Goal: Transaction & Acquisition: Purchase product/service

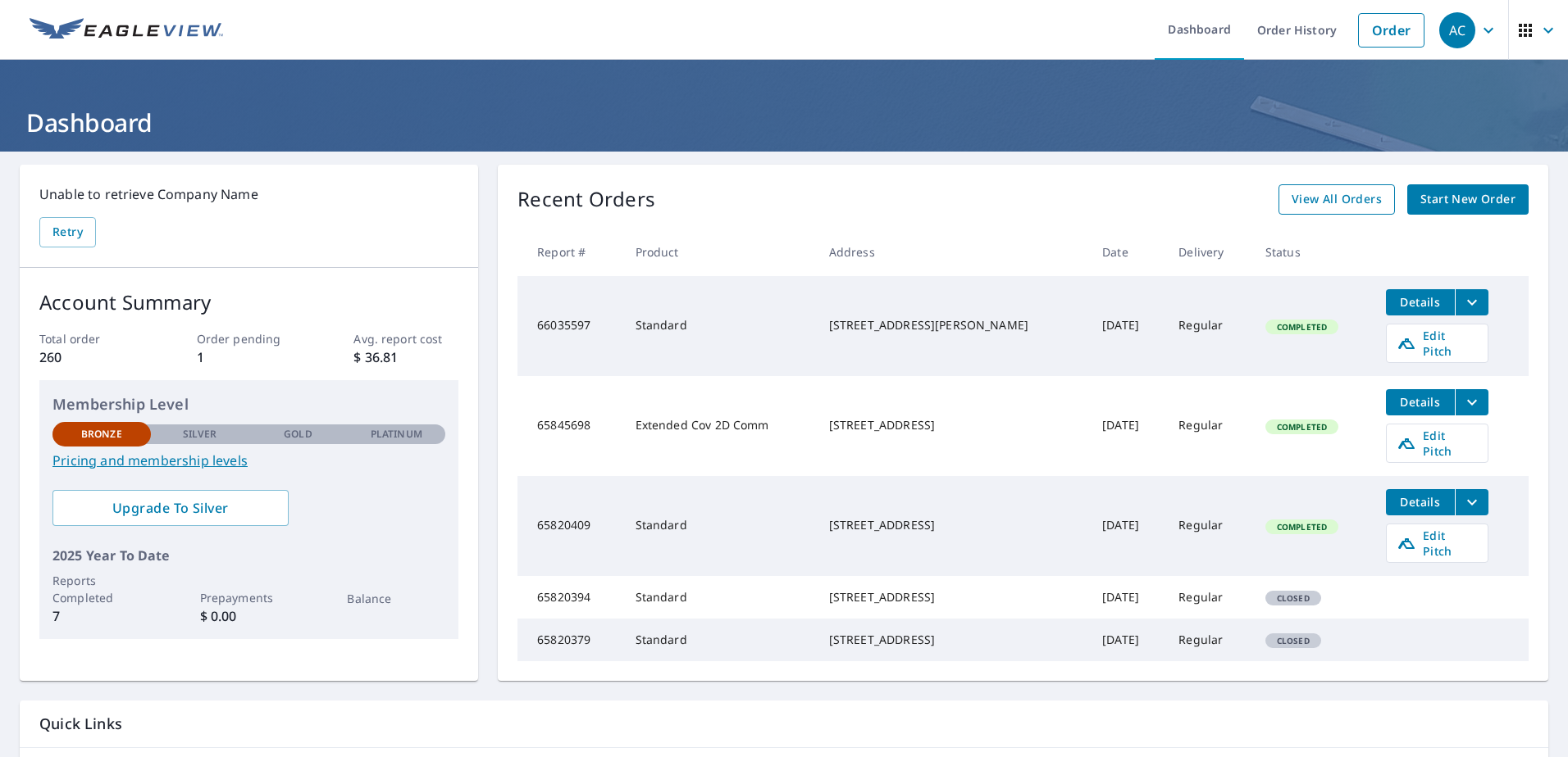
click at [1310, 192] on span "View All Orders" at bounding box center [1337, 199] width 90 height 20
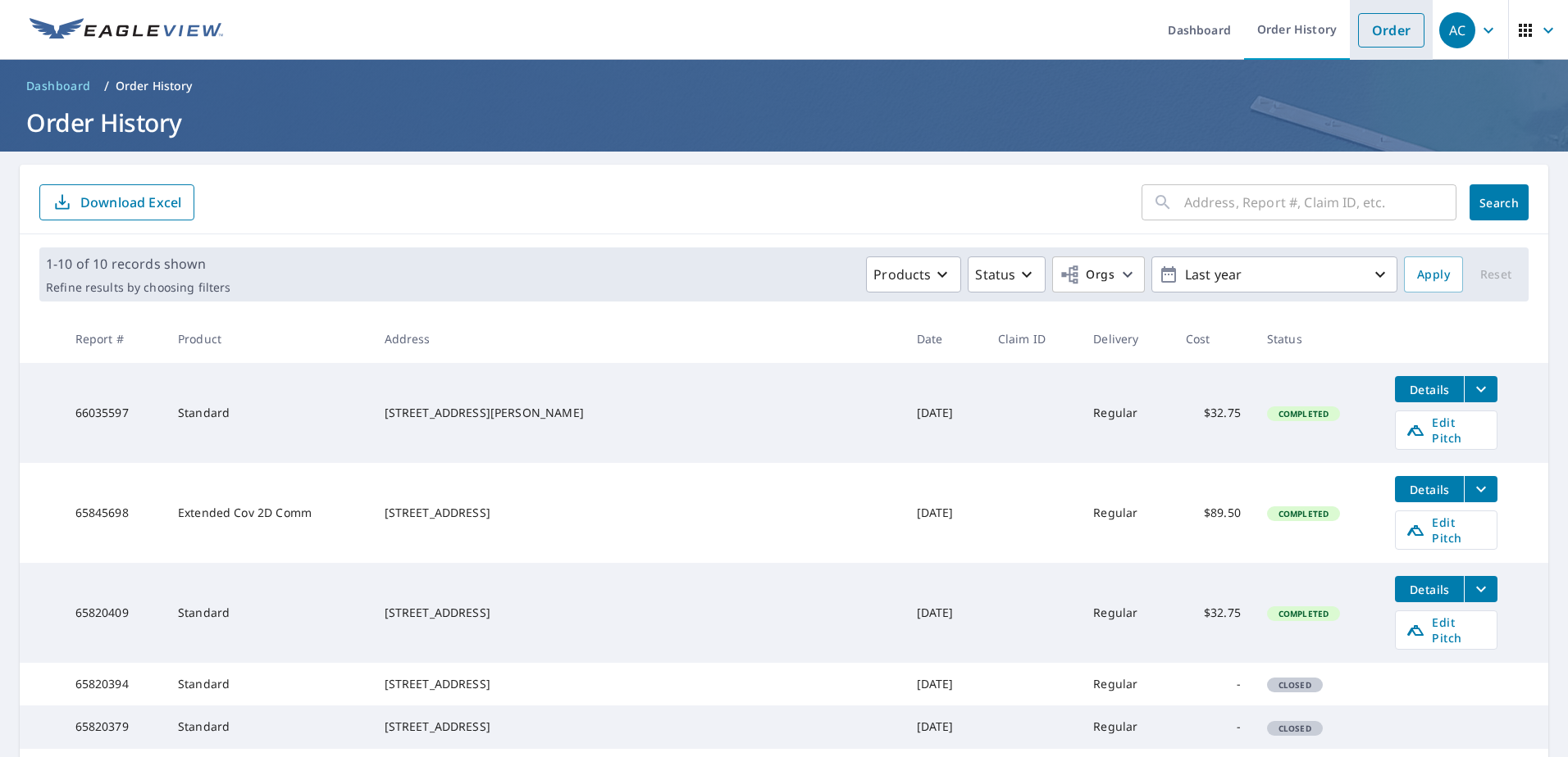
click at [1374, 34] on link "Order" at bounding box center [1391, 30] width 66 height 34
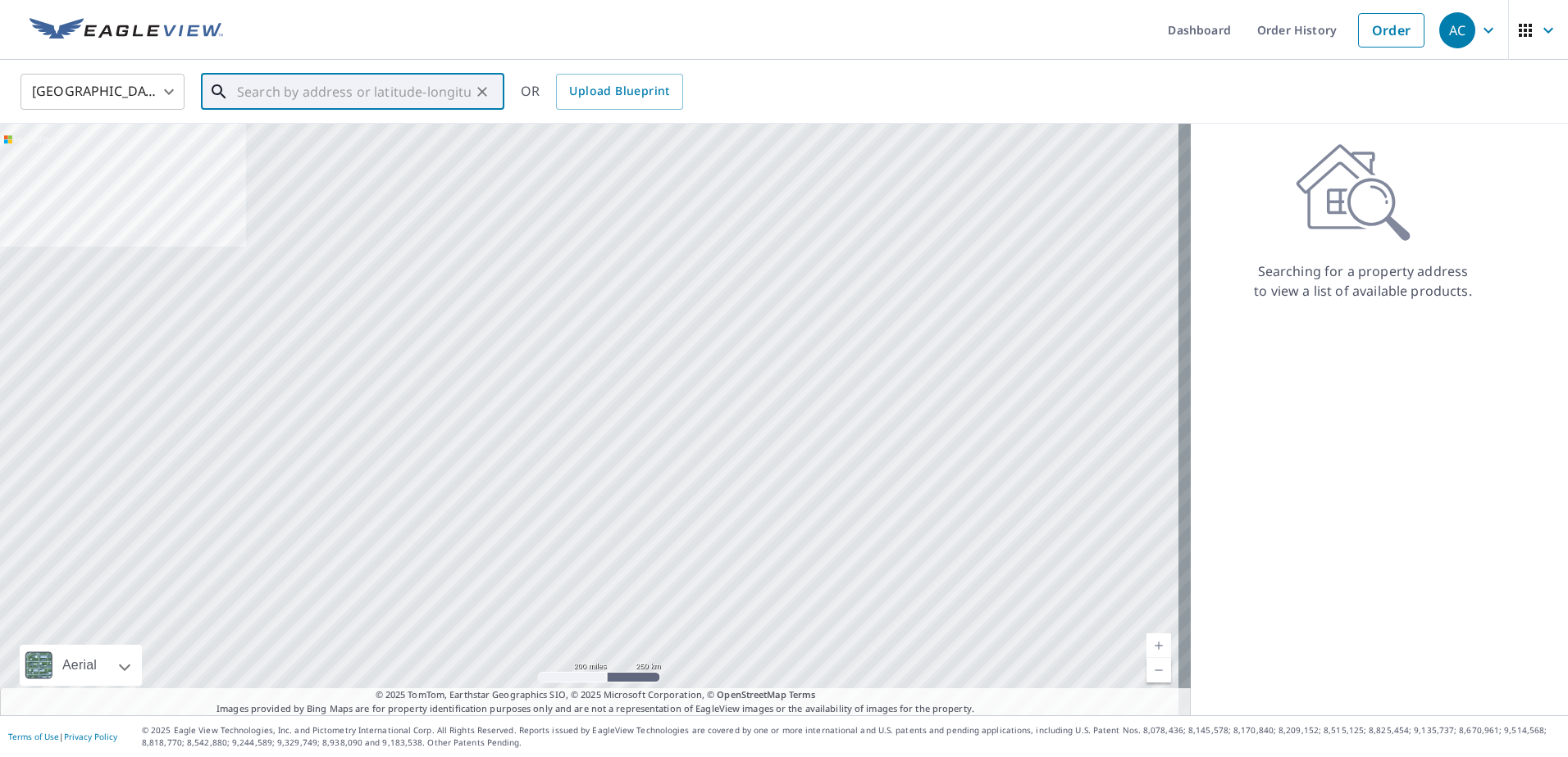
click at [367, 103] on input "text" at bounding box center [354, 92] width 234 height 46
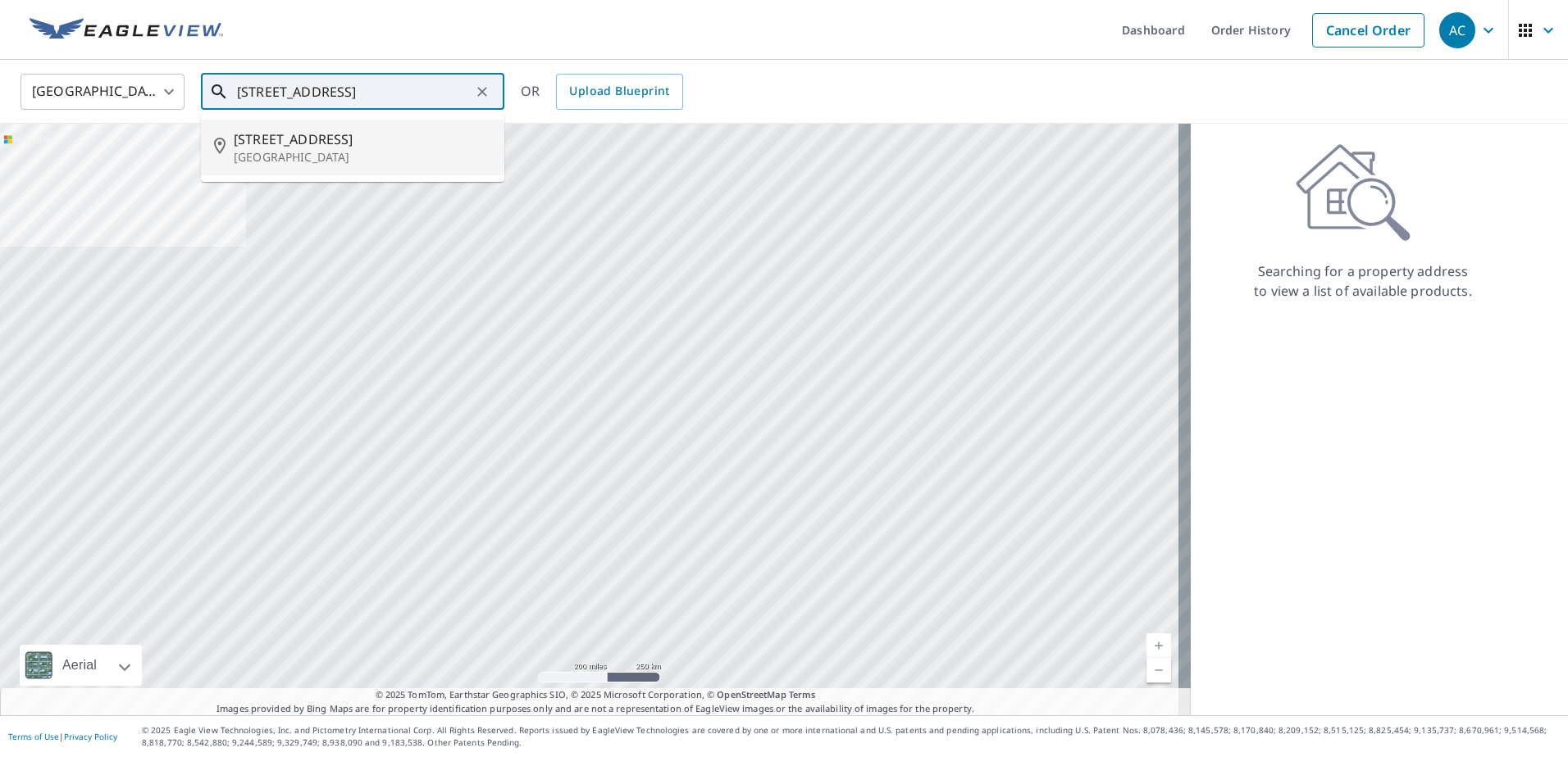
click at [330, 148] on span "[STREET_ADDRESS]" at bounding box center [362, 139] width 257 height 19
type input "[STREET_ADDRESS]"
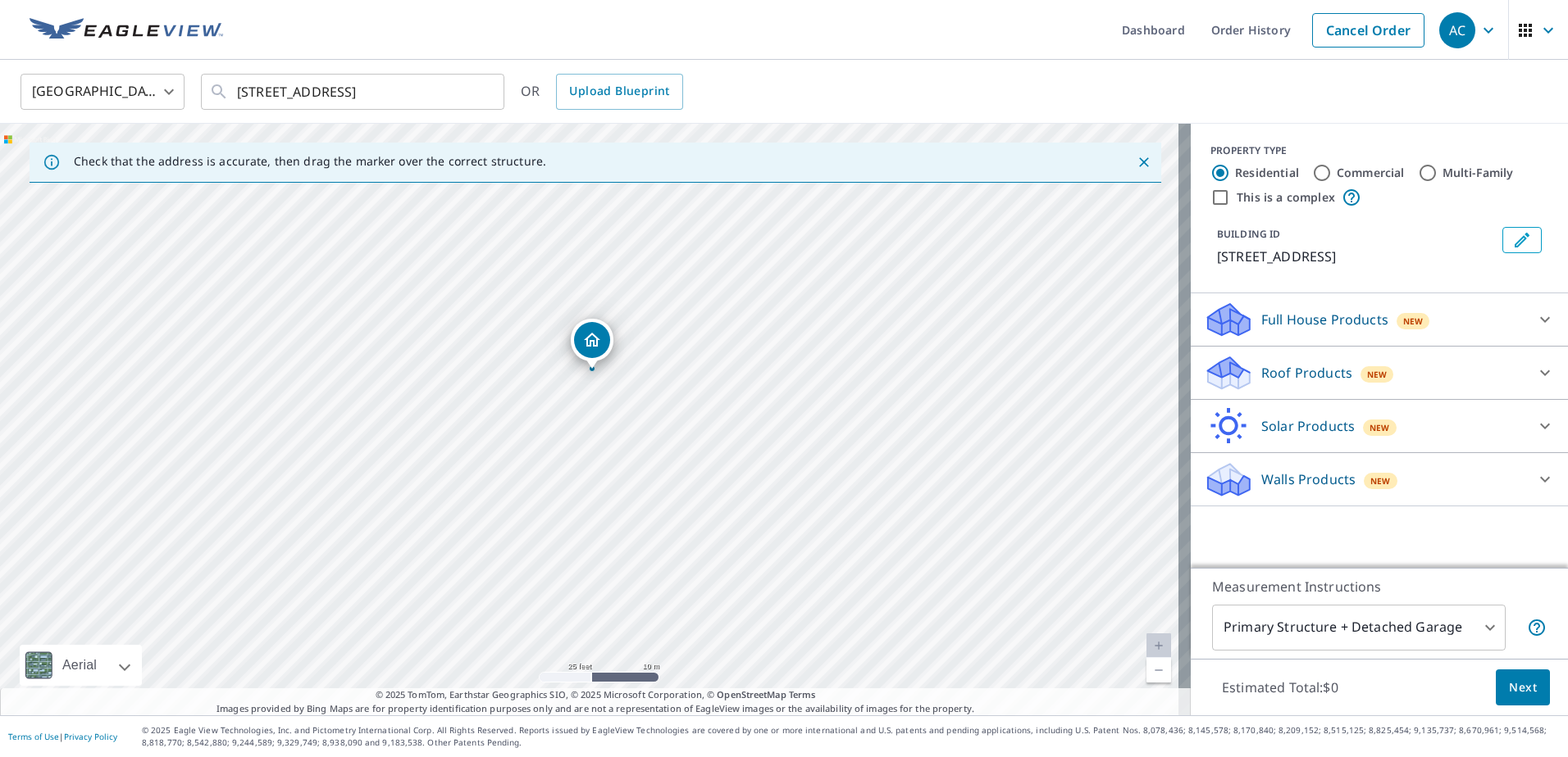
drag, startPoint x: 572, startPoint y: 395, endPoint x: 570, endPoint y: 409, distance: 14.1
click at [570, 409] on div "[STREET_ADDRESS]" at bounding box center [596, 419] width 1191 height 592
click at [1291, 364] on p "Roof Products" at bounding box center [1306, 373] width 91 height 19
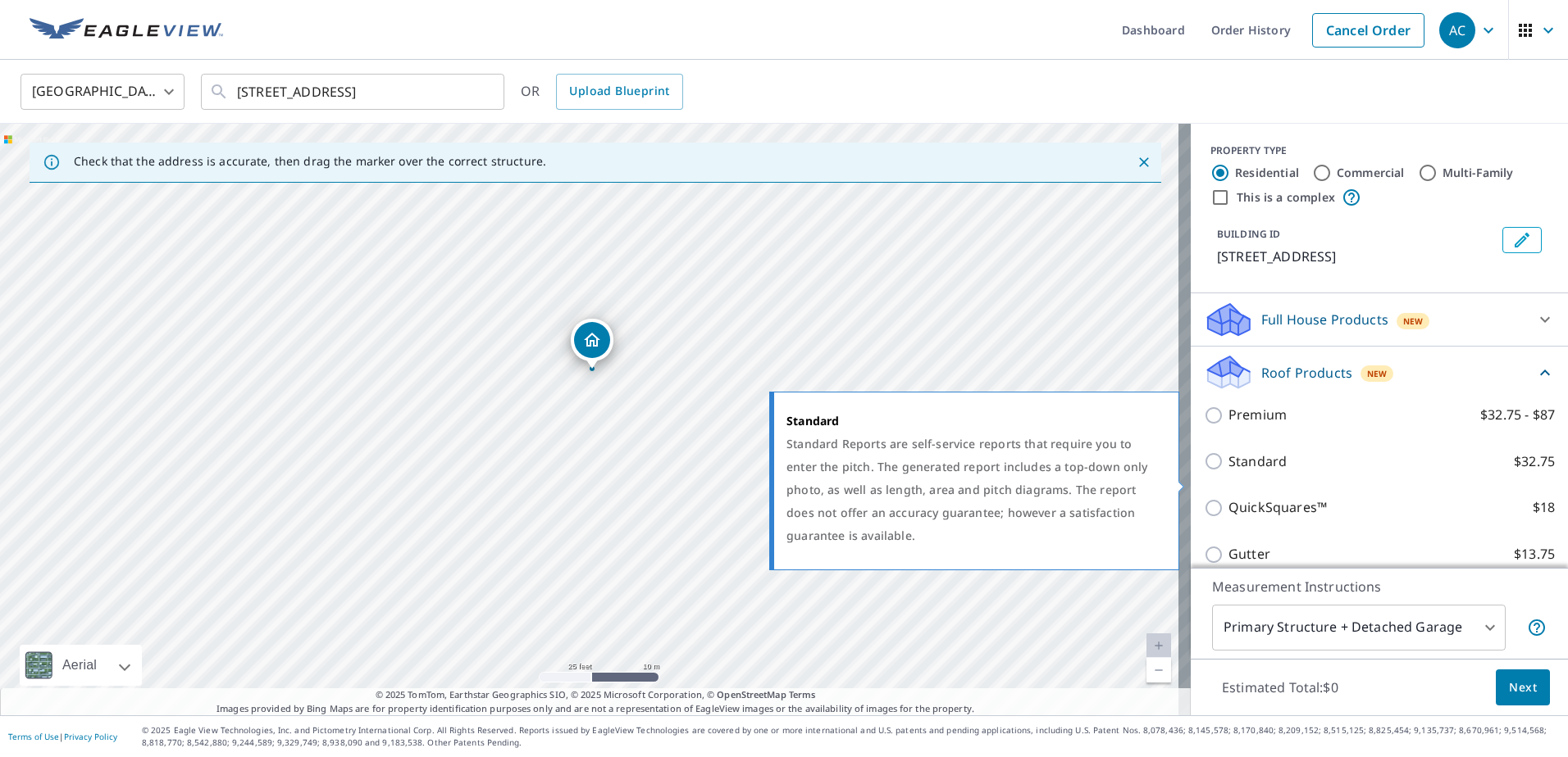
click at [1204, 471] on input "Standard $32.75" at bounding box center [1217, 462] width 25 height 19
checkbox input "true"
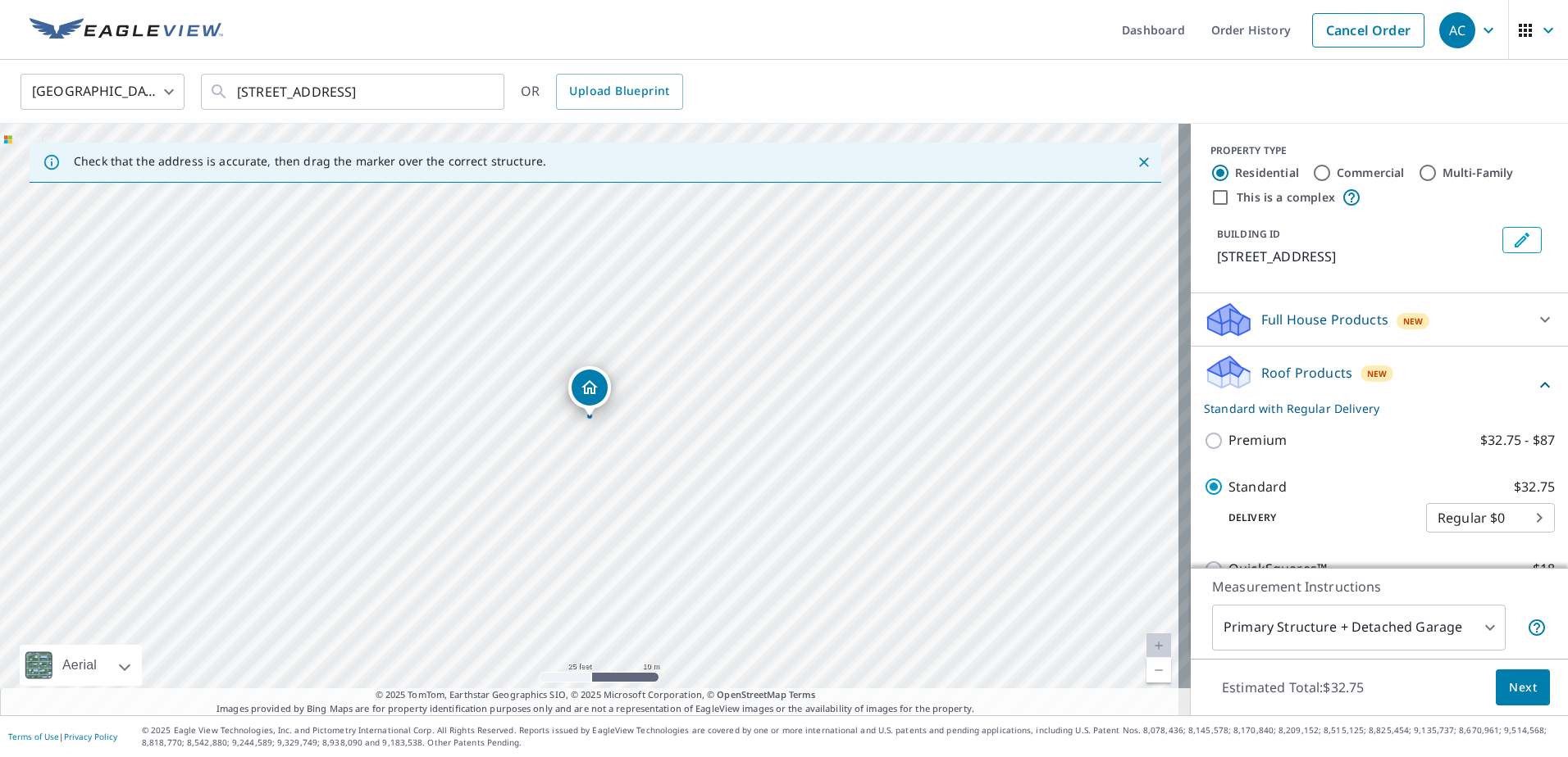
click at [1303, 330] on p "Full House Products" at bounding box center [1325, 319] width 127 height 19
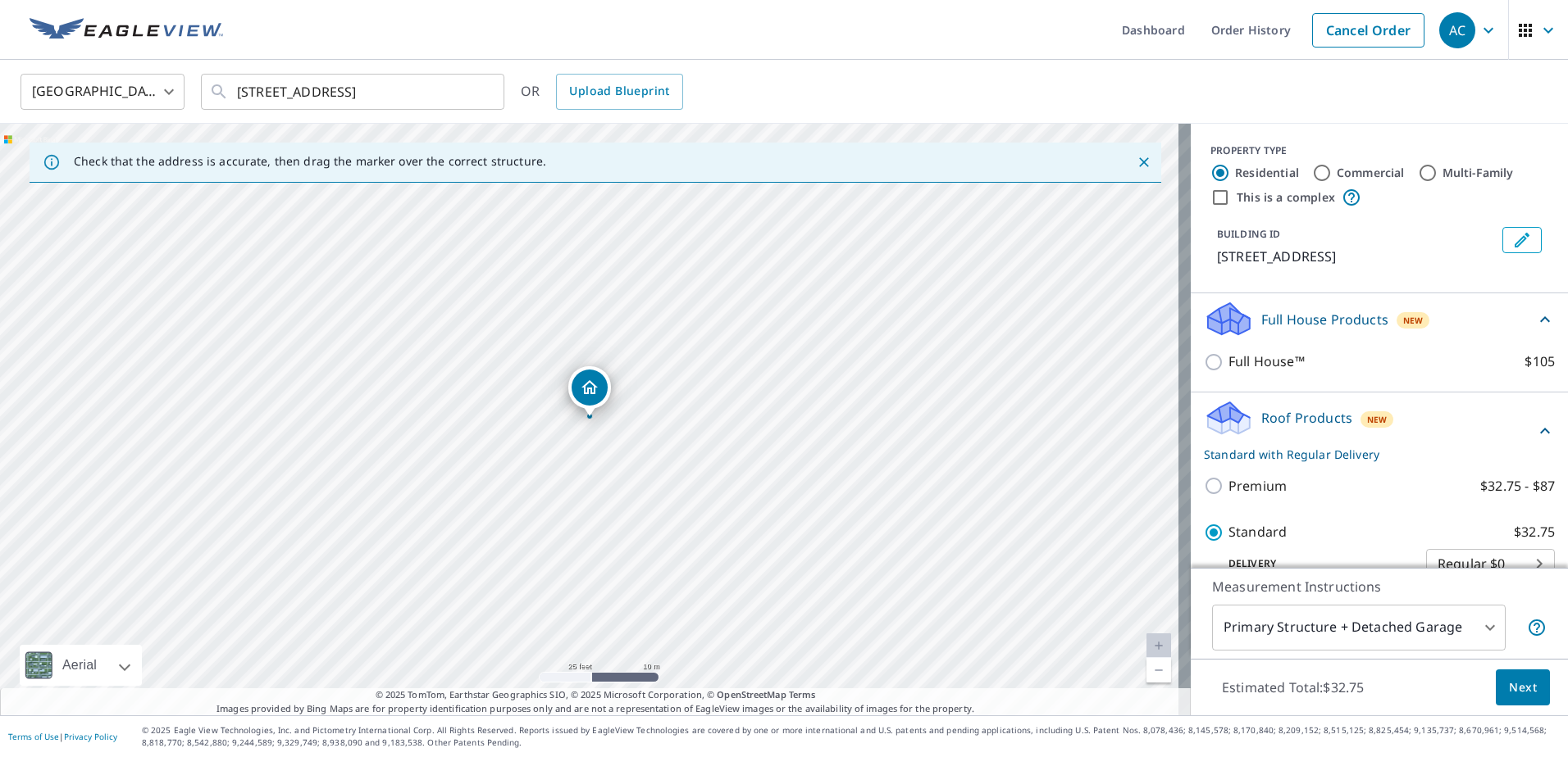
click at [1303, 330] on p "Full House Products" at bounding box center [1325, 319] width 127 height 19
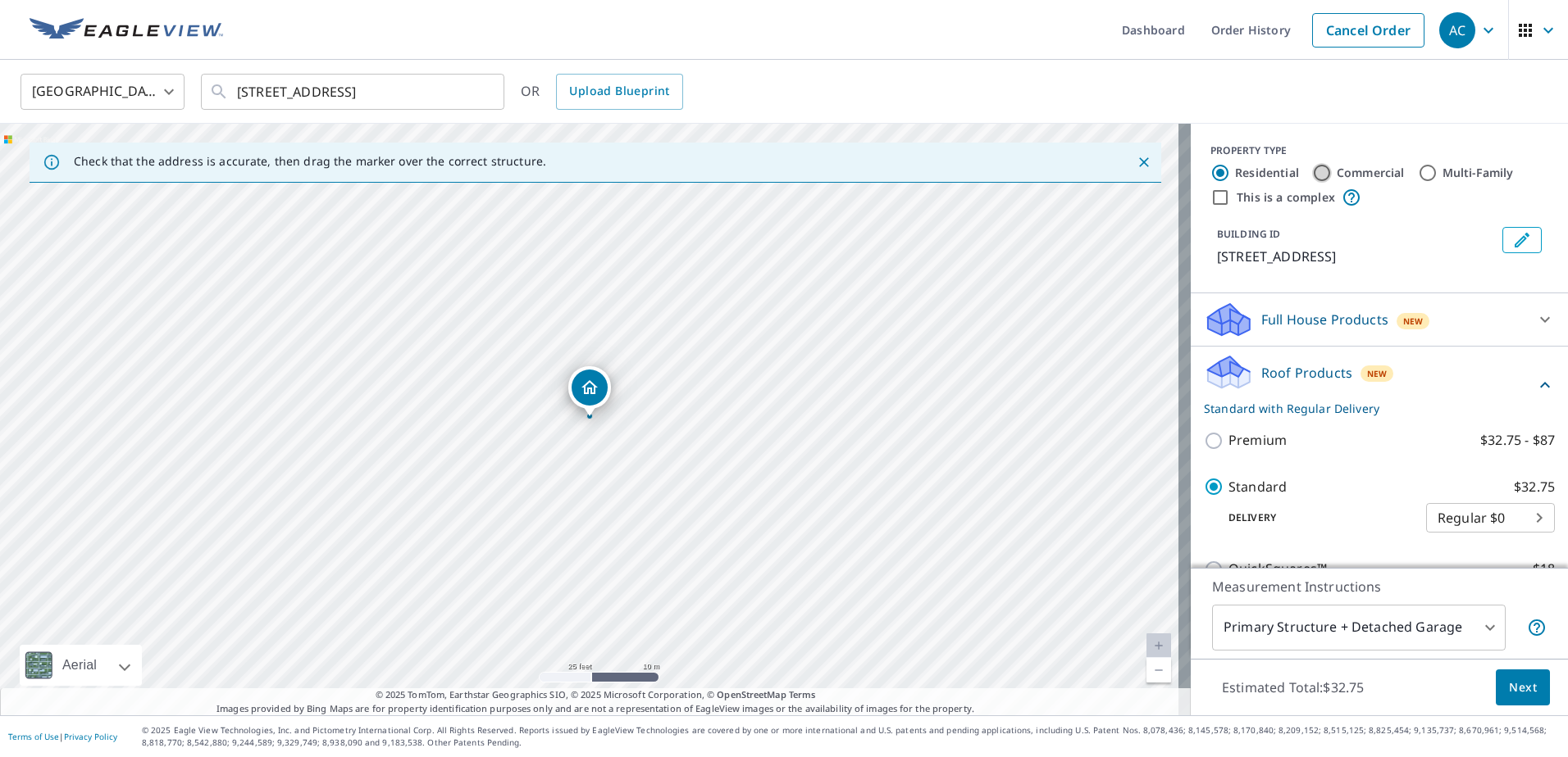
click at [1312, 172] on input "Commercial" at bounding box center [1322, 172] width 19 height 19
radio input "true"
type input "4"
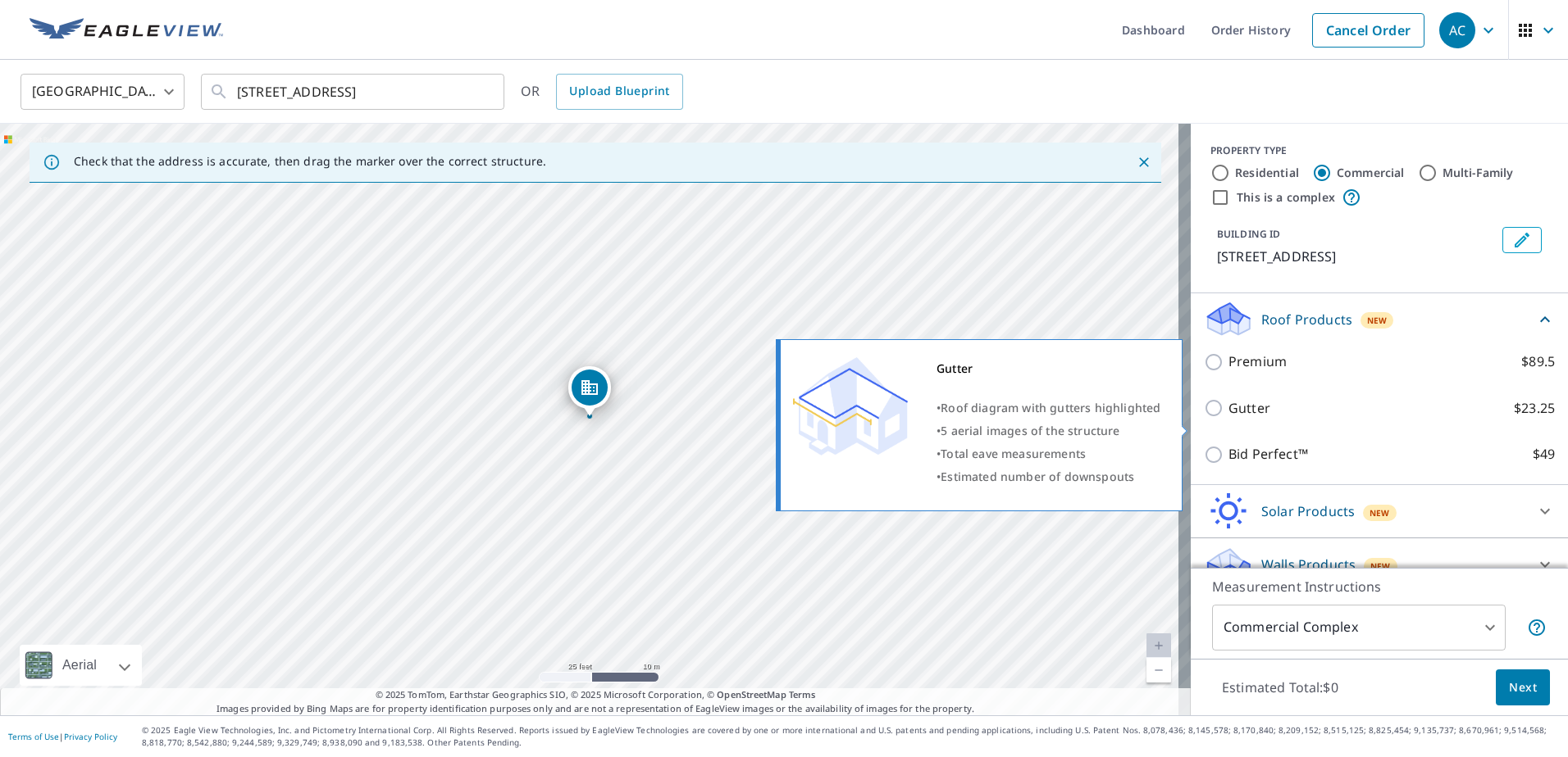
scroll to position [43, 0]
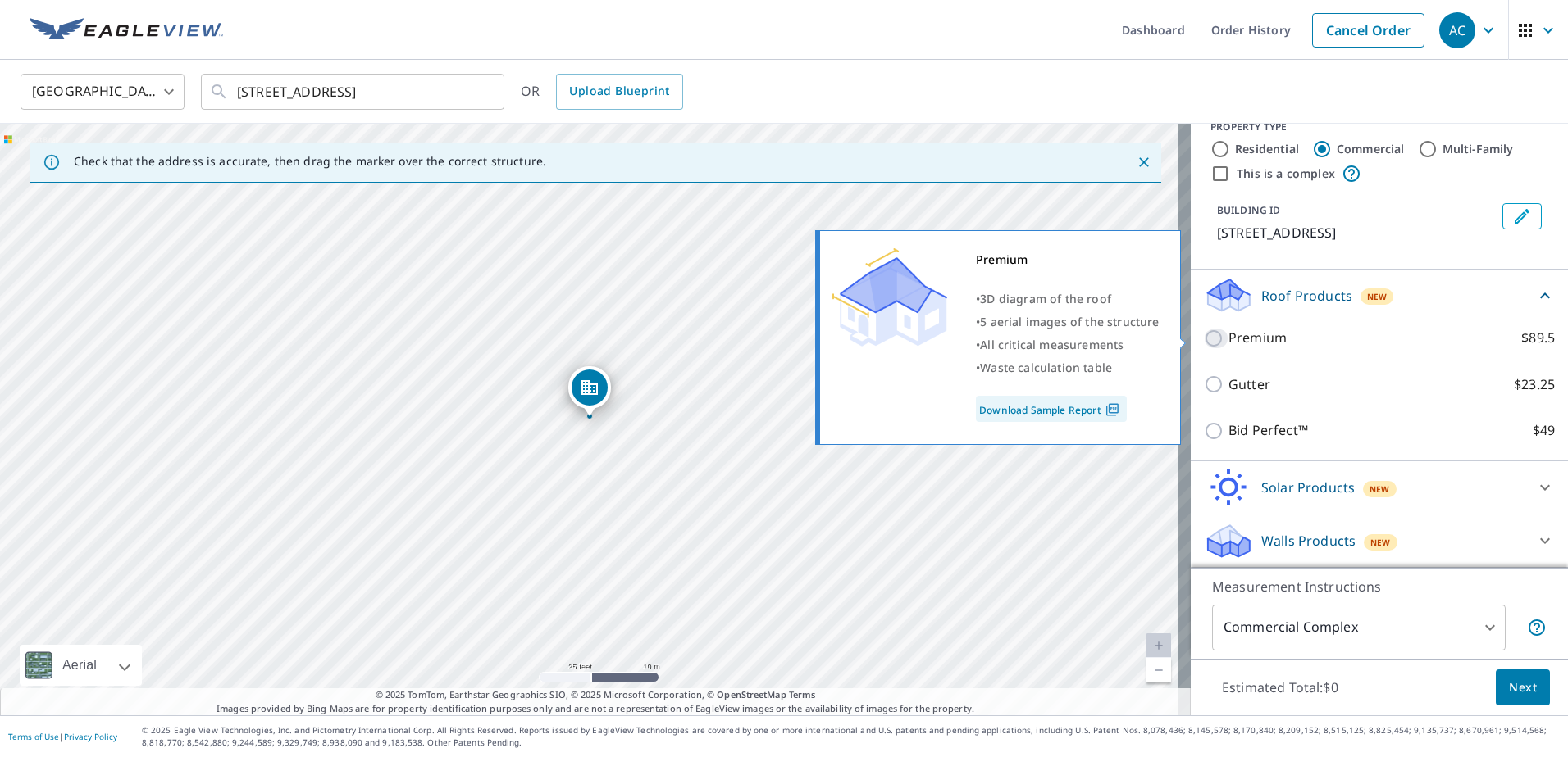
click at [1204, 337] on input "Premium $89.5" at bounding box center [1217, 339] width 25 height 19
checkbox input "true"
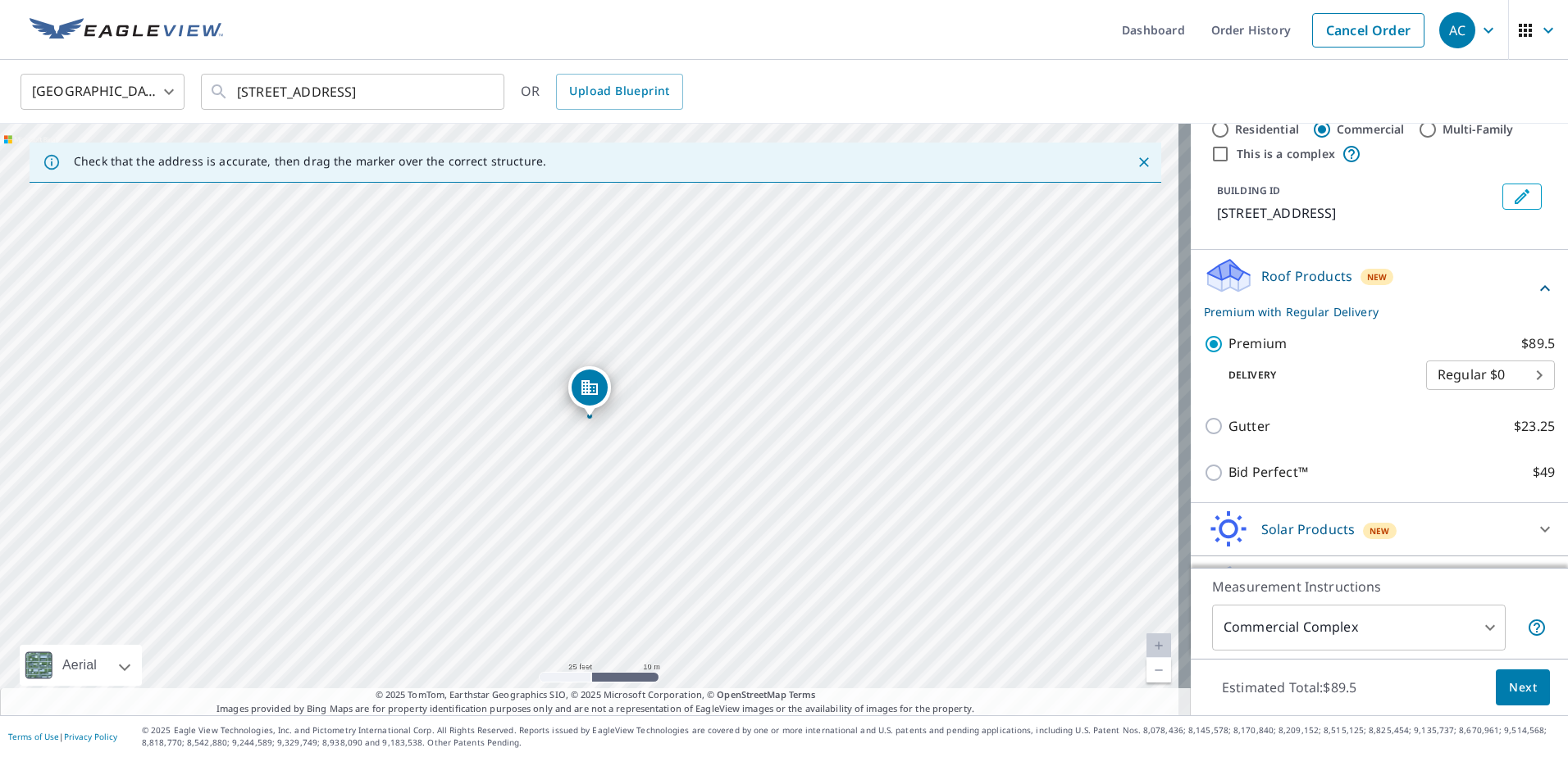
click at [1499, 390] on body "AC AC Dashboard Order History Cancel Order AC United States [GEOGRAPHIC_DATA] ​…" at bounding box center [784, 378] width 1568 height 757
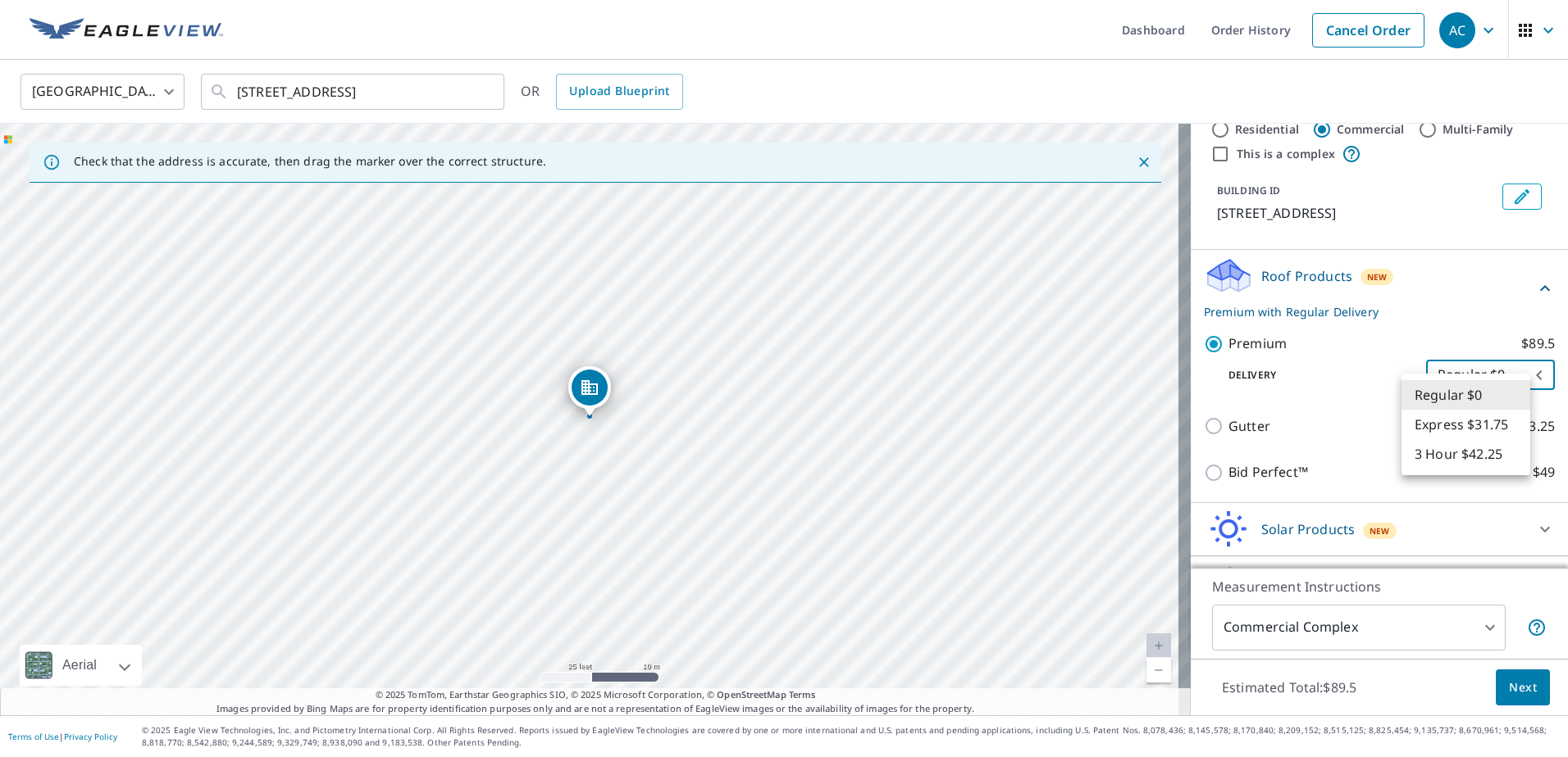
click at [1499, 390] on li "Regular $0" at bounding box center [1466, 394] width 129 height 29
click at [1445, 250] on div "PROPERTY TYPE Residential Commercial Multi-Family This is a complex BUILDING ID…" at bounding box center [1380, 165] width 377 height 170
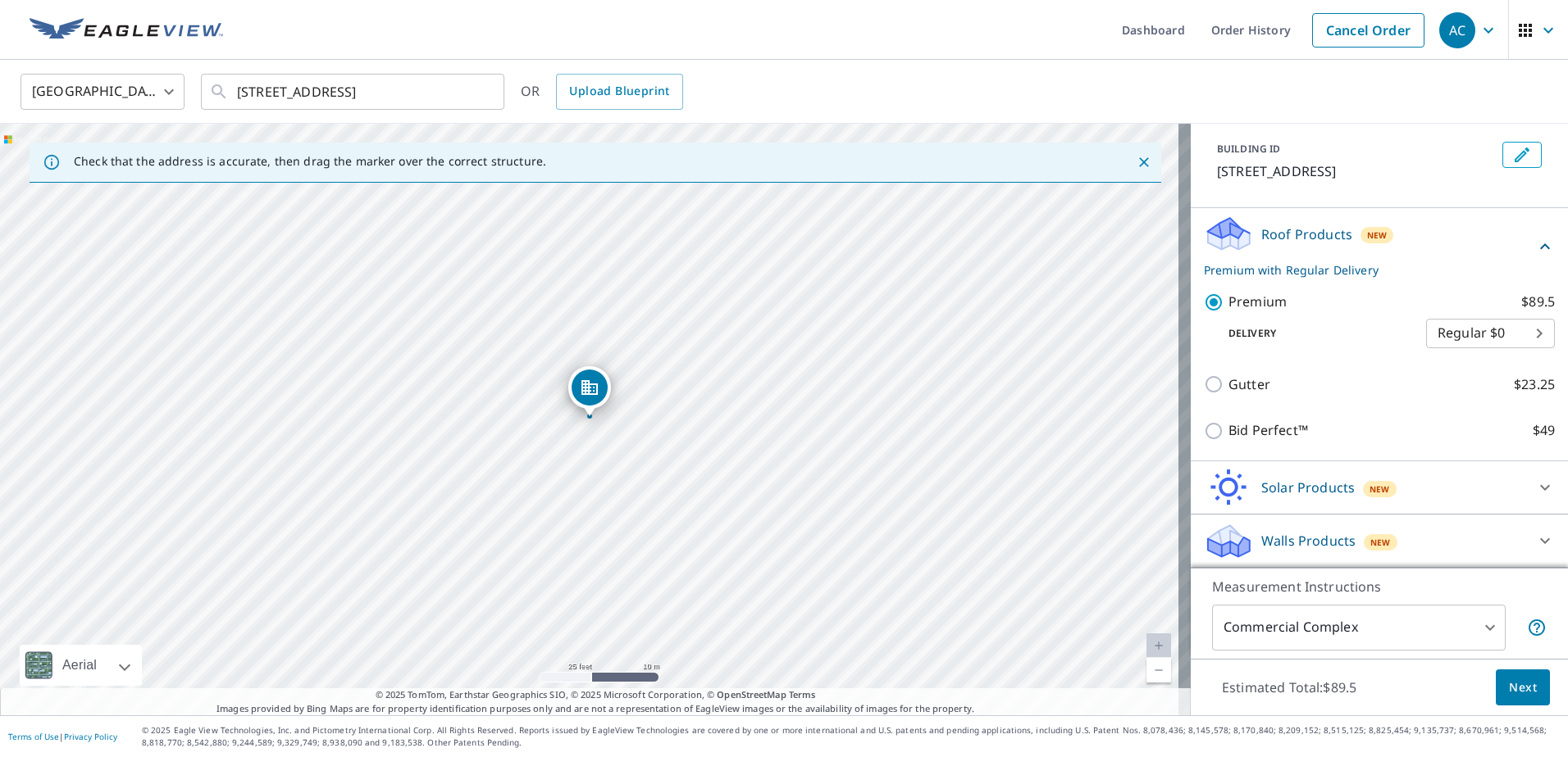
scroll to position [105, 0]
click at [1478, 623] on body "AC AC Dashboard Order History Cancel Order AC United States [GEOGRAPHIC_DATA] ​…" at bounding box center [784, 378] width 1568 height 757
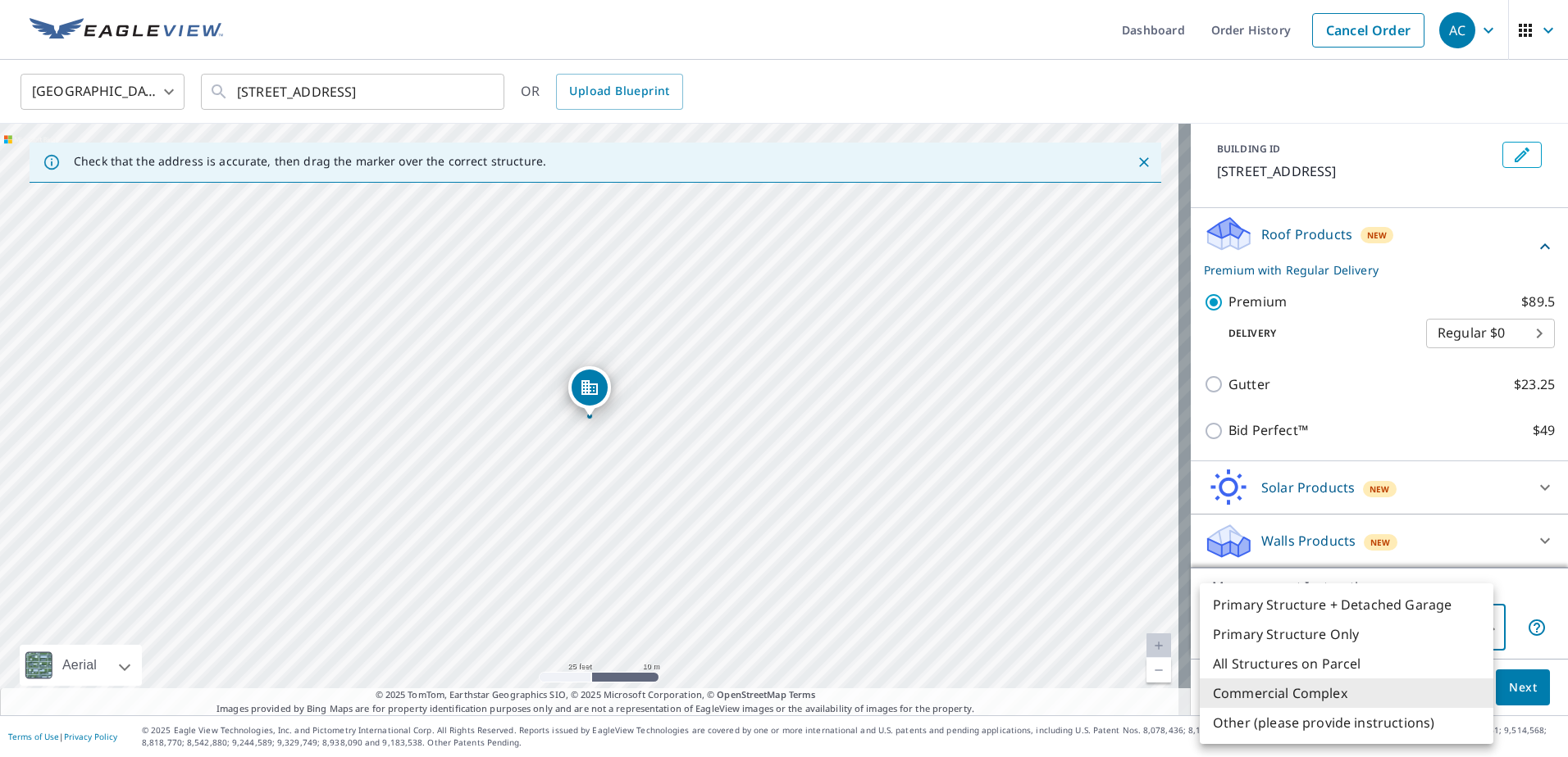
click at [1442, 625] on li "Primary Structure Only" at bounding box center [1347, 634] width 294 height 29
type input "2"
click at [1453, 625] on body "AC AC Dashboard Order History Cancel Order AC United States [GEOGRAPHIC_DATA] ​…" at bounding box center [784, 378] width 1568 height 757
click at [1453, 625] on li "Primary Structure Only" at bounding box center [1347, 634] width 294 height 29
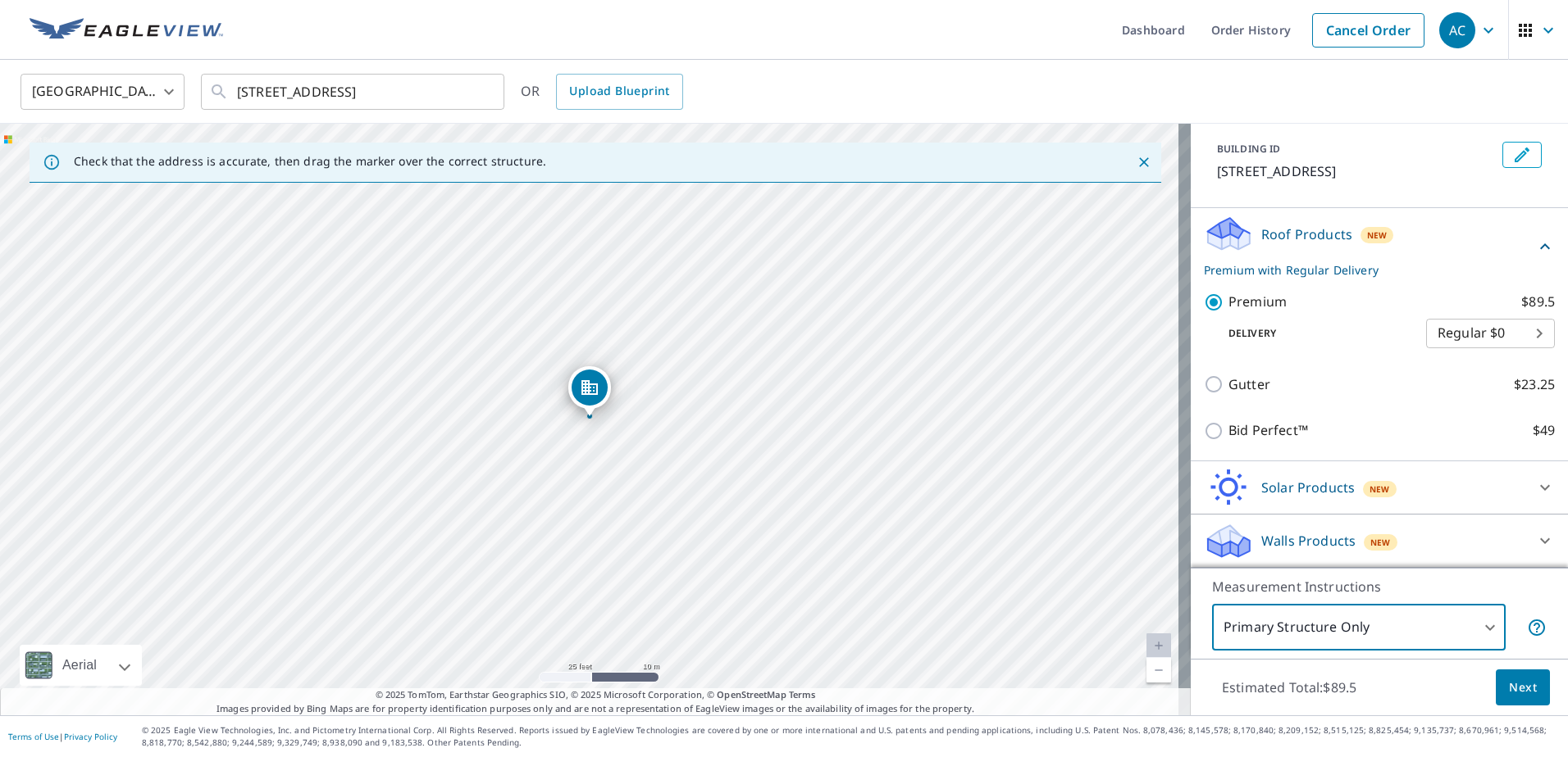
click at [1526, 585] on p "Measurement Instructions" at bounding box center [1380, 586] width 334 height 19
click at [1535, 537] on icon at bounding box center [1545, 541] width 19 height 19
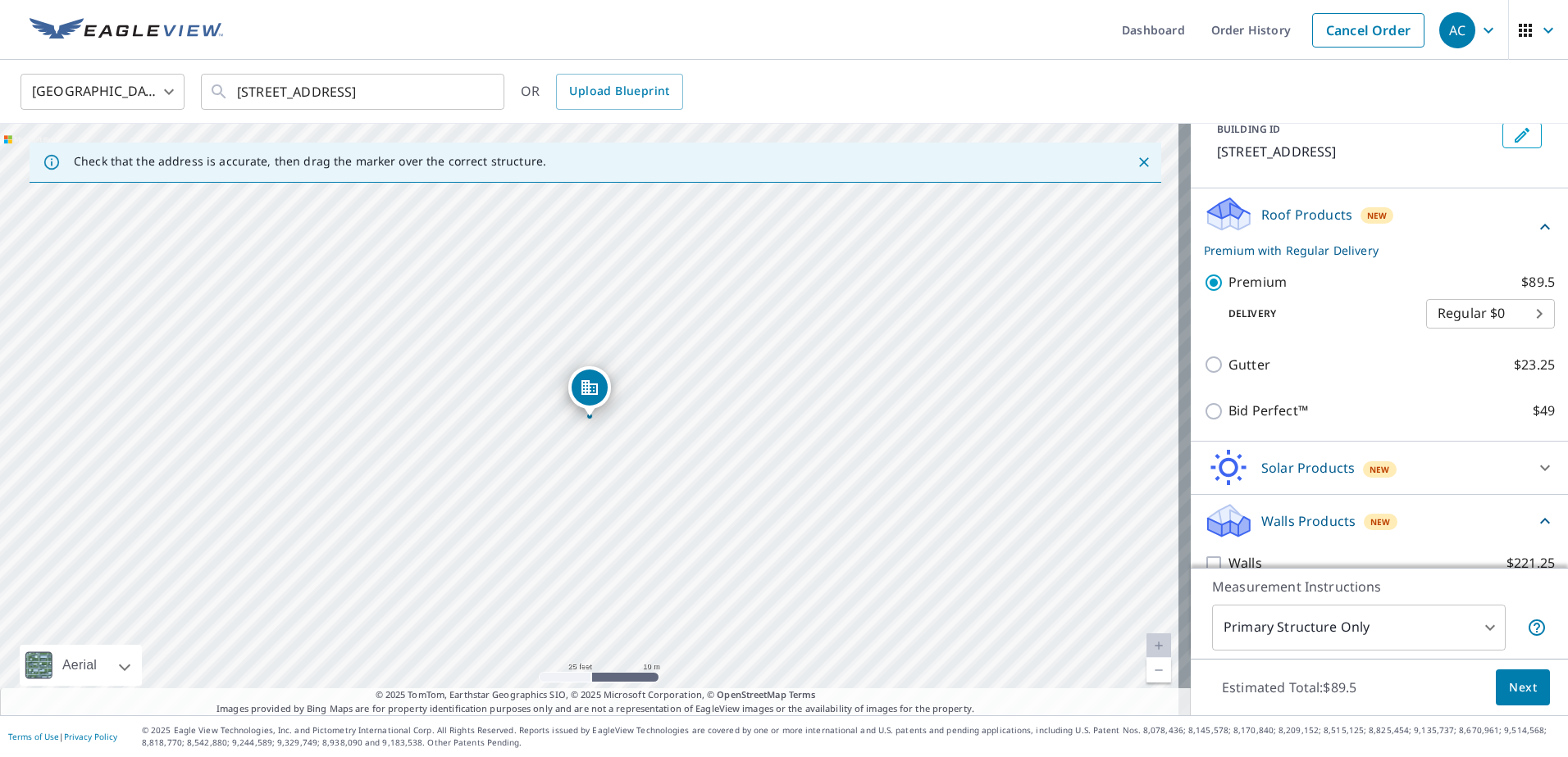
click at [1535, 531] on icon at bounding box center [1545, 521] width 19 height 19
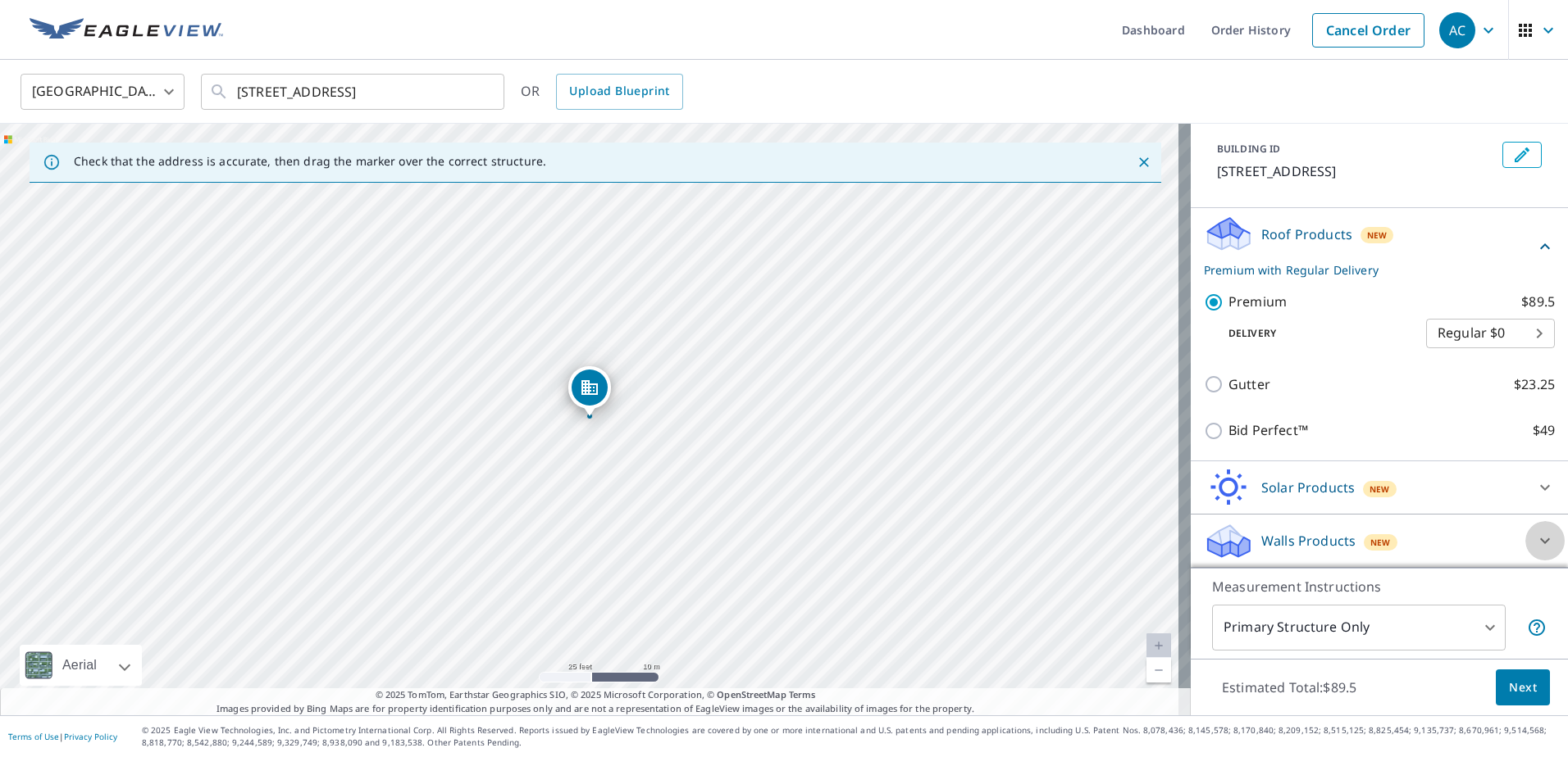
click at [1526, 527] on div at bounding box center [1545, 540] width 39 height 39
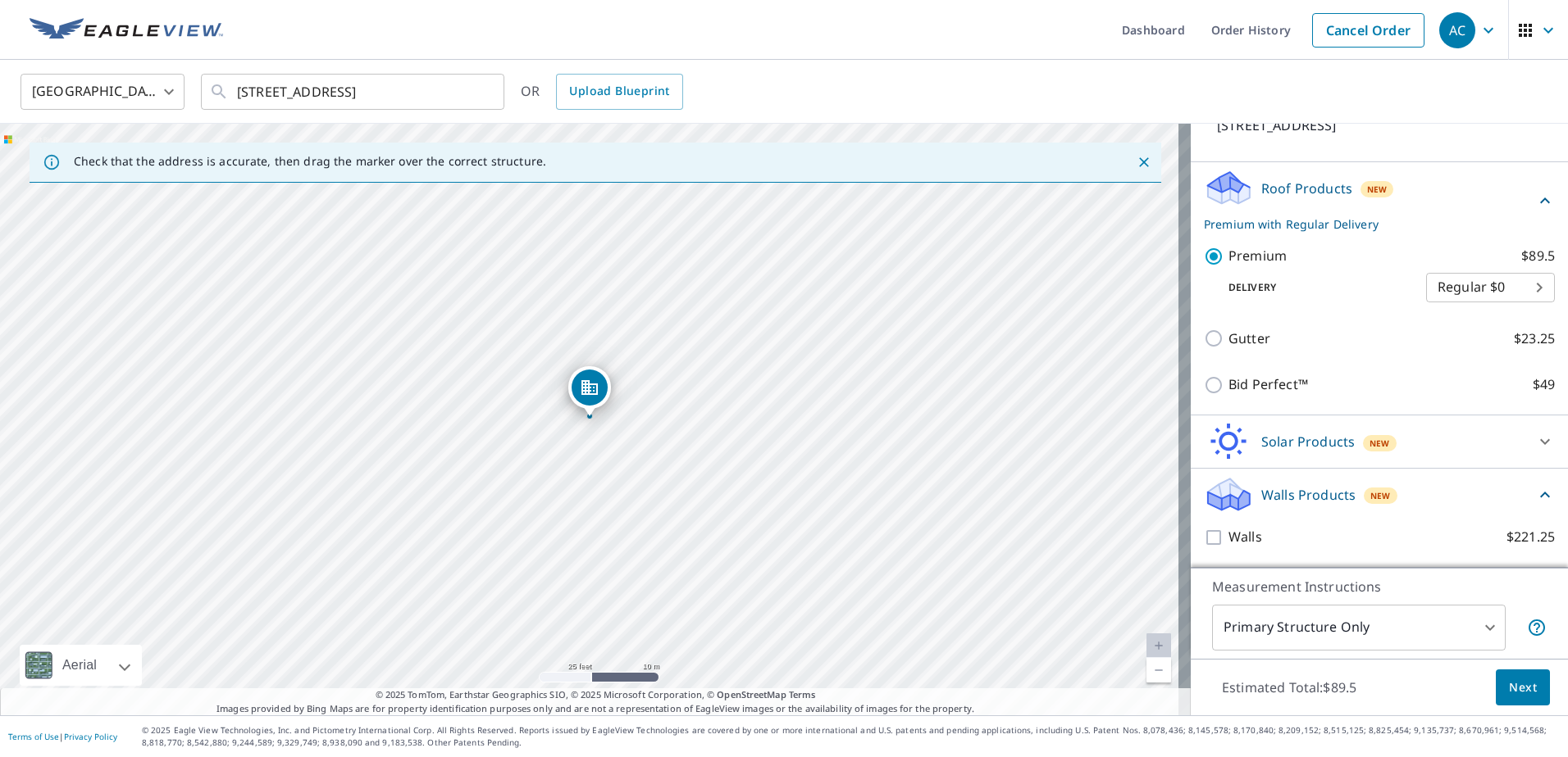
scroll to position [151, 0]
click at [1535, 486] on icon at bounding box center [1545, 495] width 19 height 19
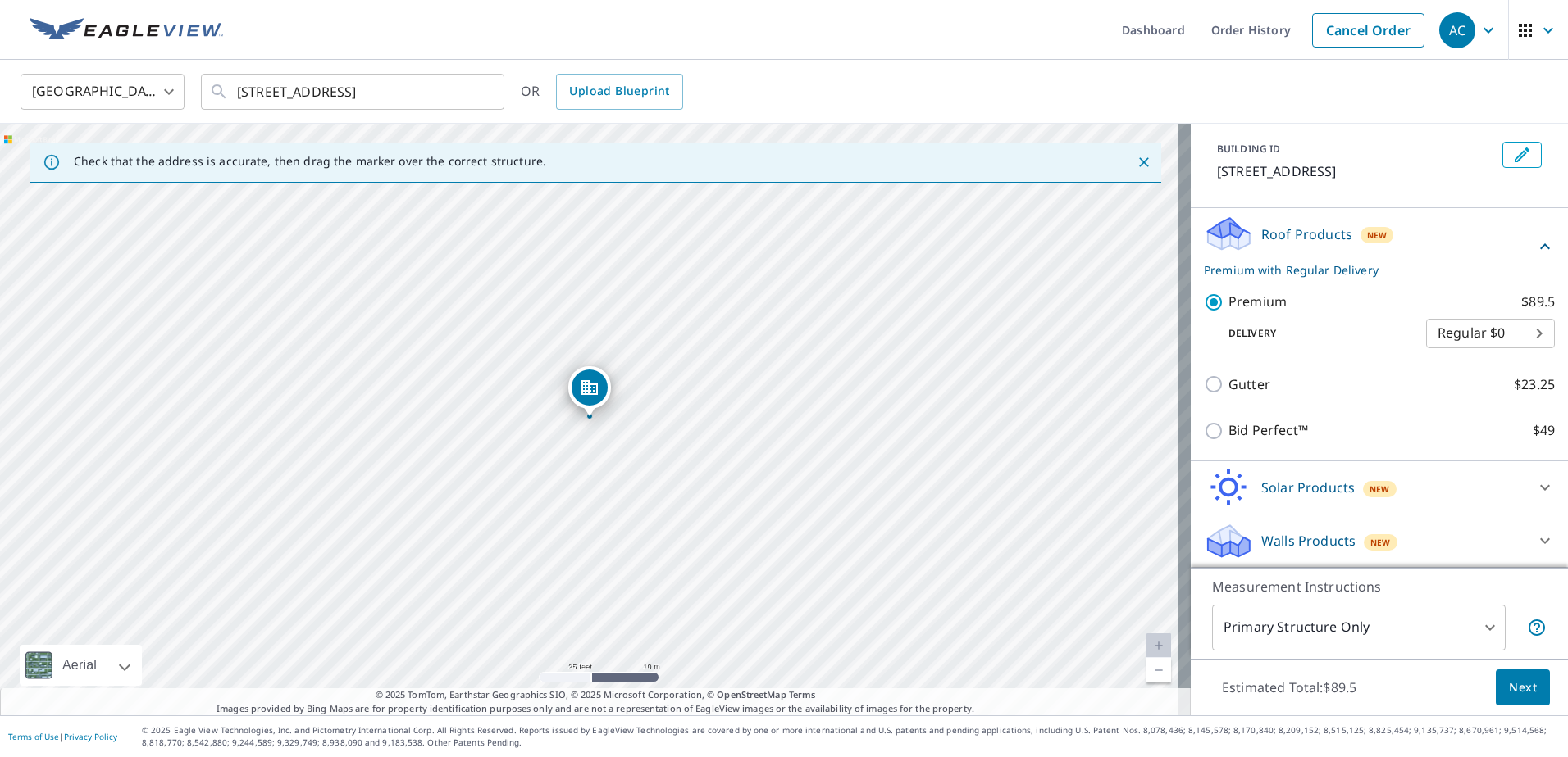
scroll to position [105, 0]
click at [1520, 682] on span "Next" at bounding box center [1523, 687] width 28 height 20
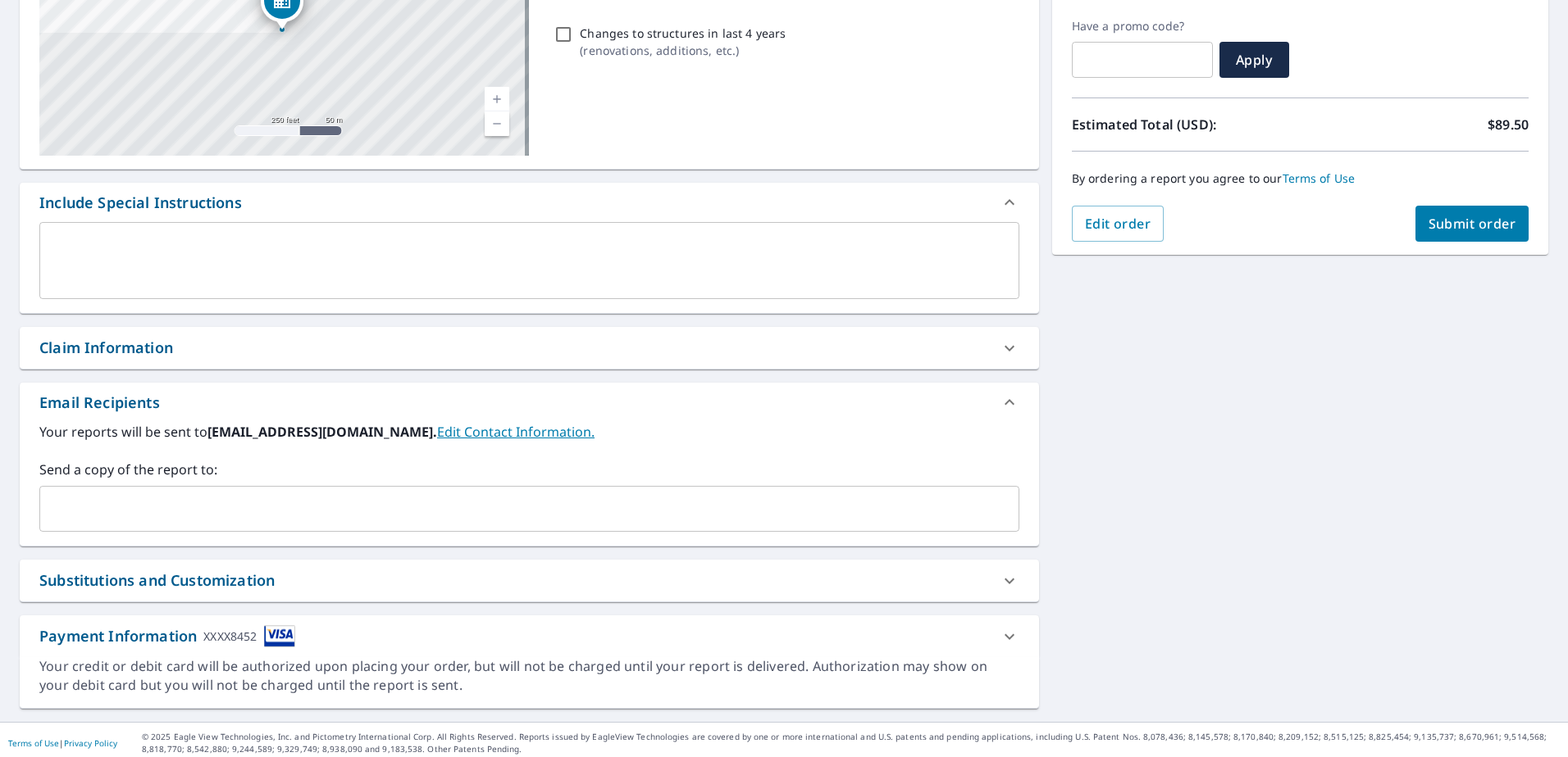
scroll to position [274, 0]
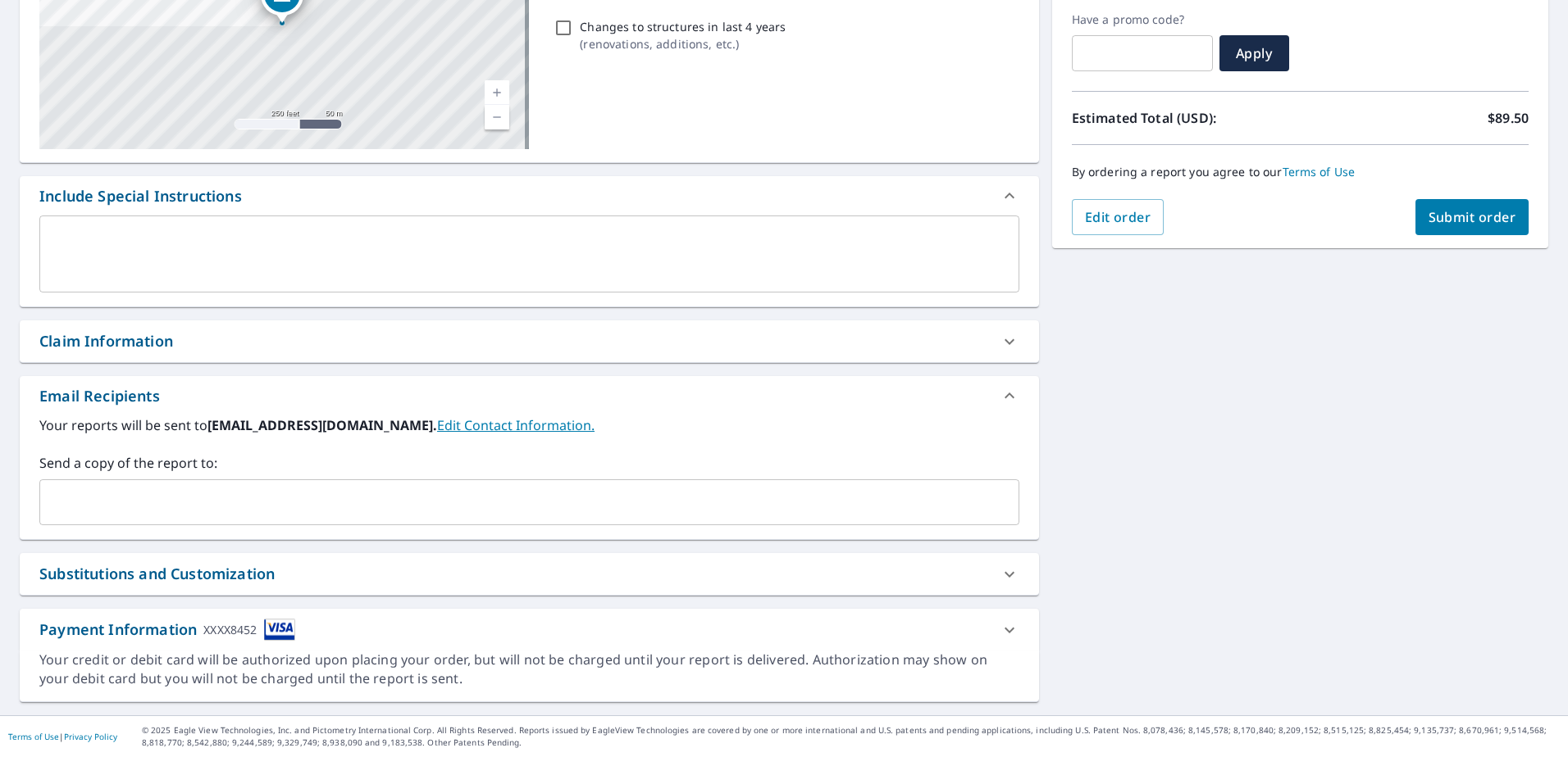
click at [171, 629] on div "Payment Information XXXX8452" at bounding box center [166, 630] width 256 height 22
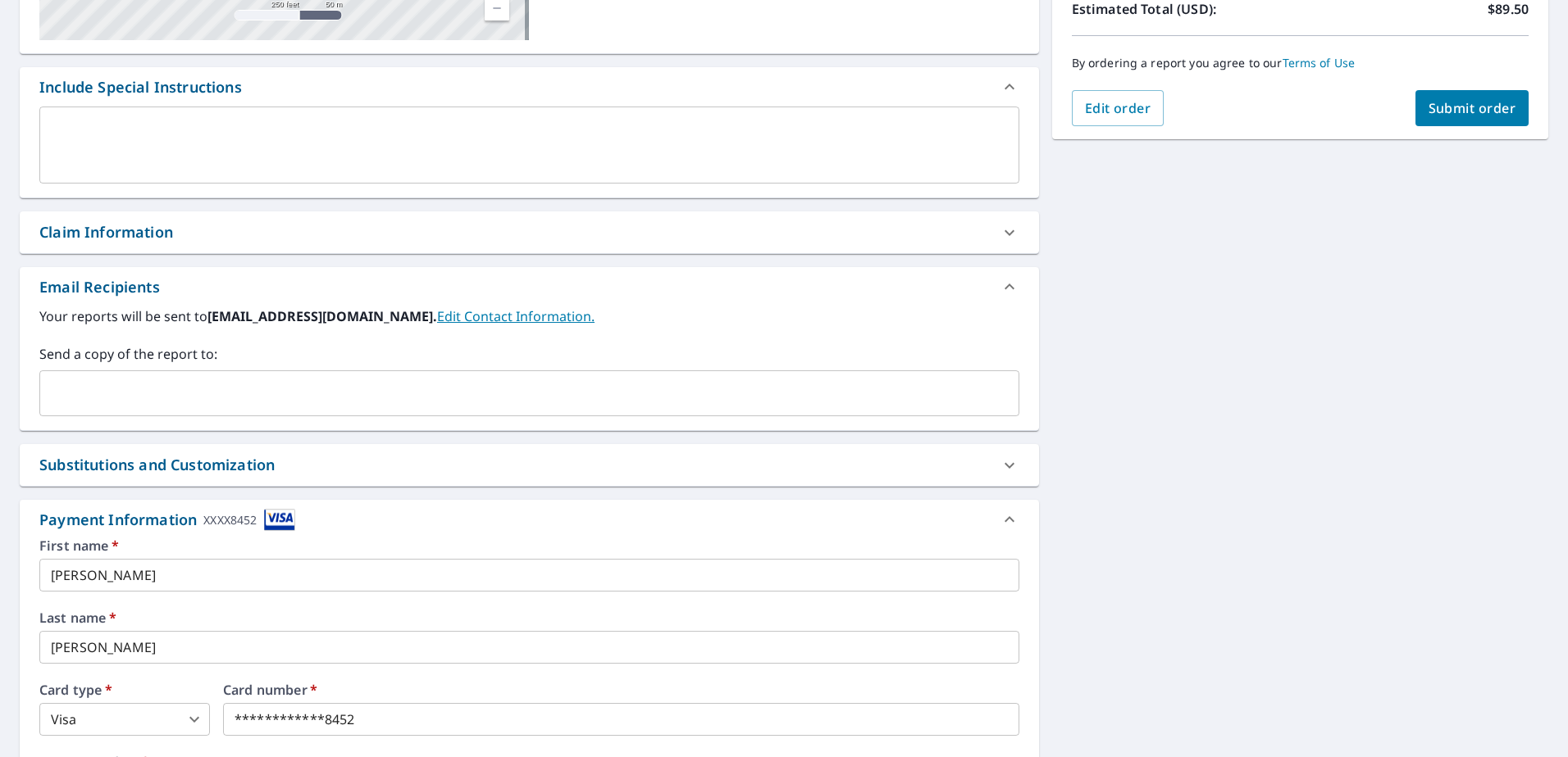
scroll to position [635, 0]
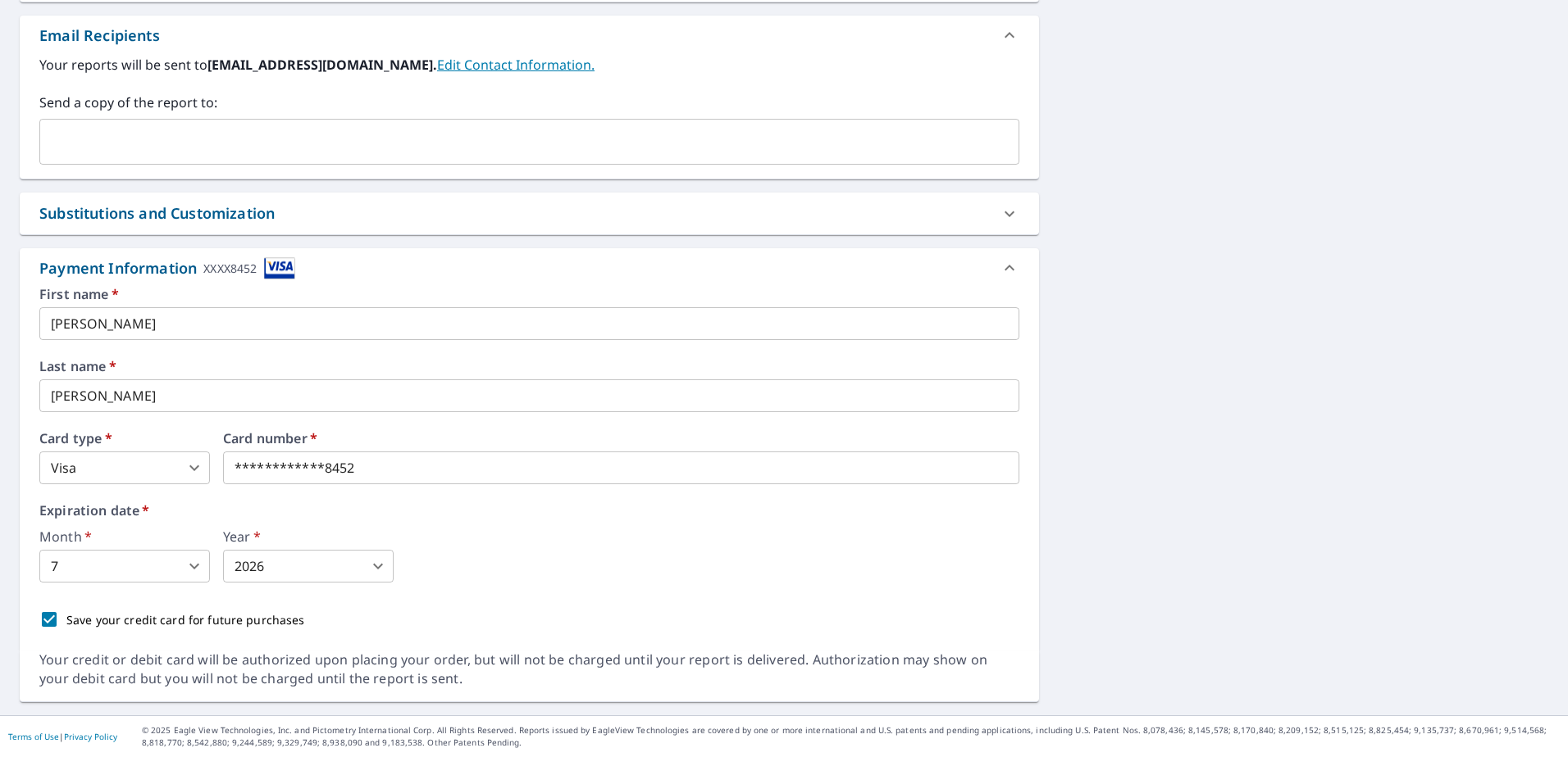
click at [197, 468] on body "AC AC Dashboard Order History Cancel Order AC Dashboard / Finalize Order Finali…" at bounding box center [784, 378] width 1568 height 757
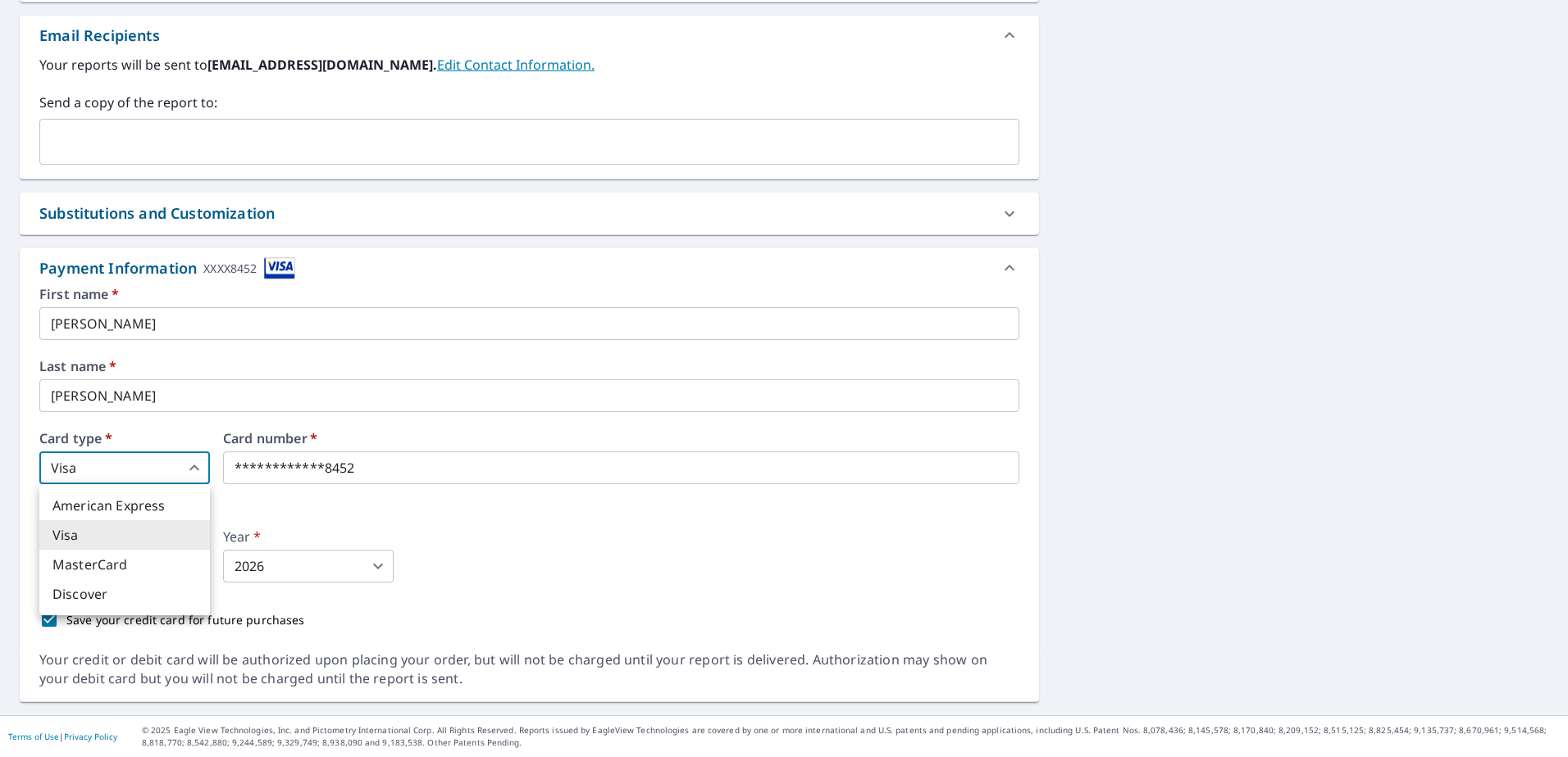
click at [144, 573] on li "MasterCard" at bounding box center [124, 564] width 171 height 29
type input "3"
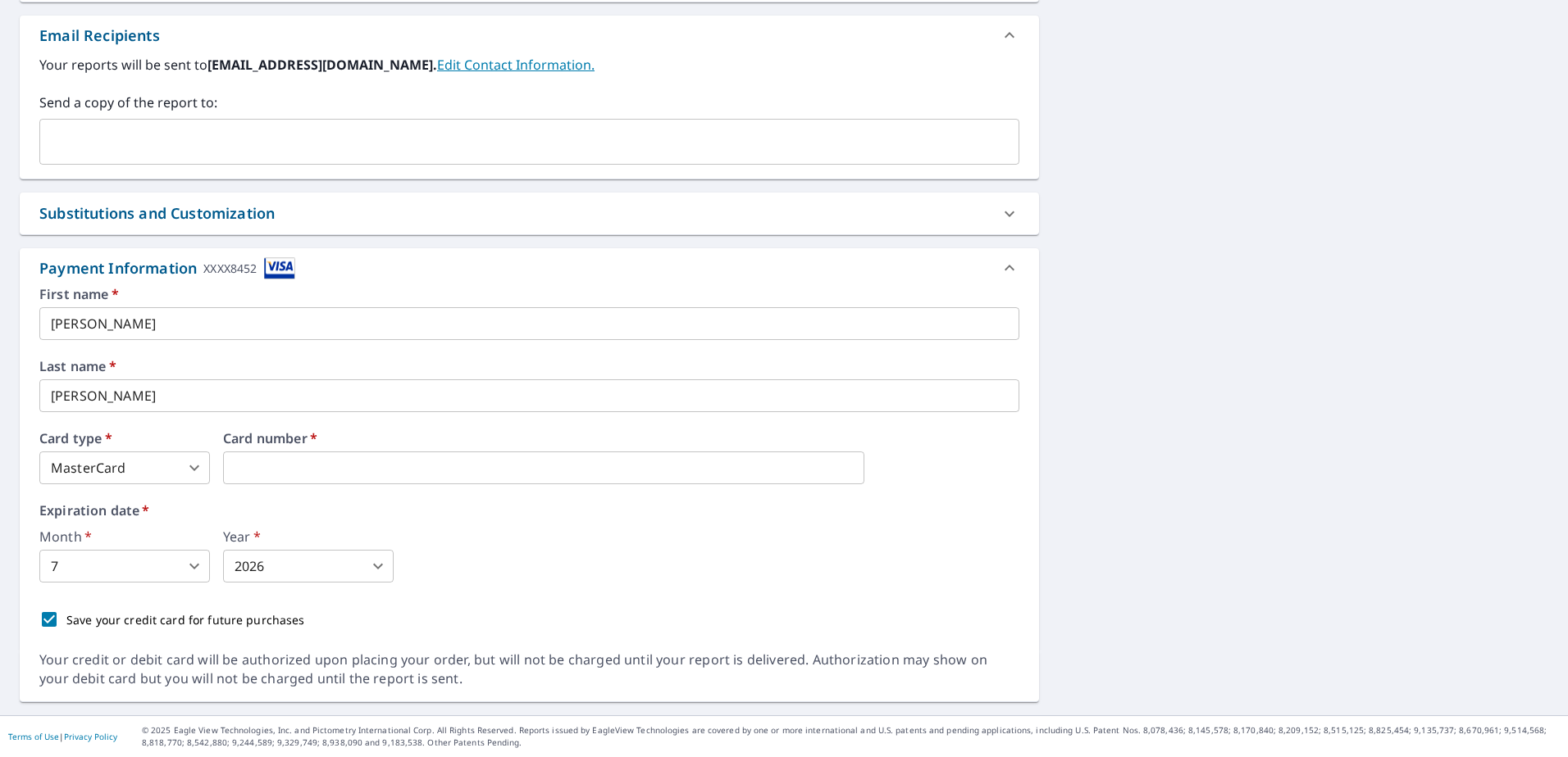
click at [328, 566] on body "AC AC Dashboard Order History Cancel Order AC Dashboard / Finalize Order Finali…" at bounding box center [784, 378] width 1568 height 757
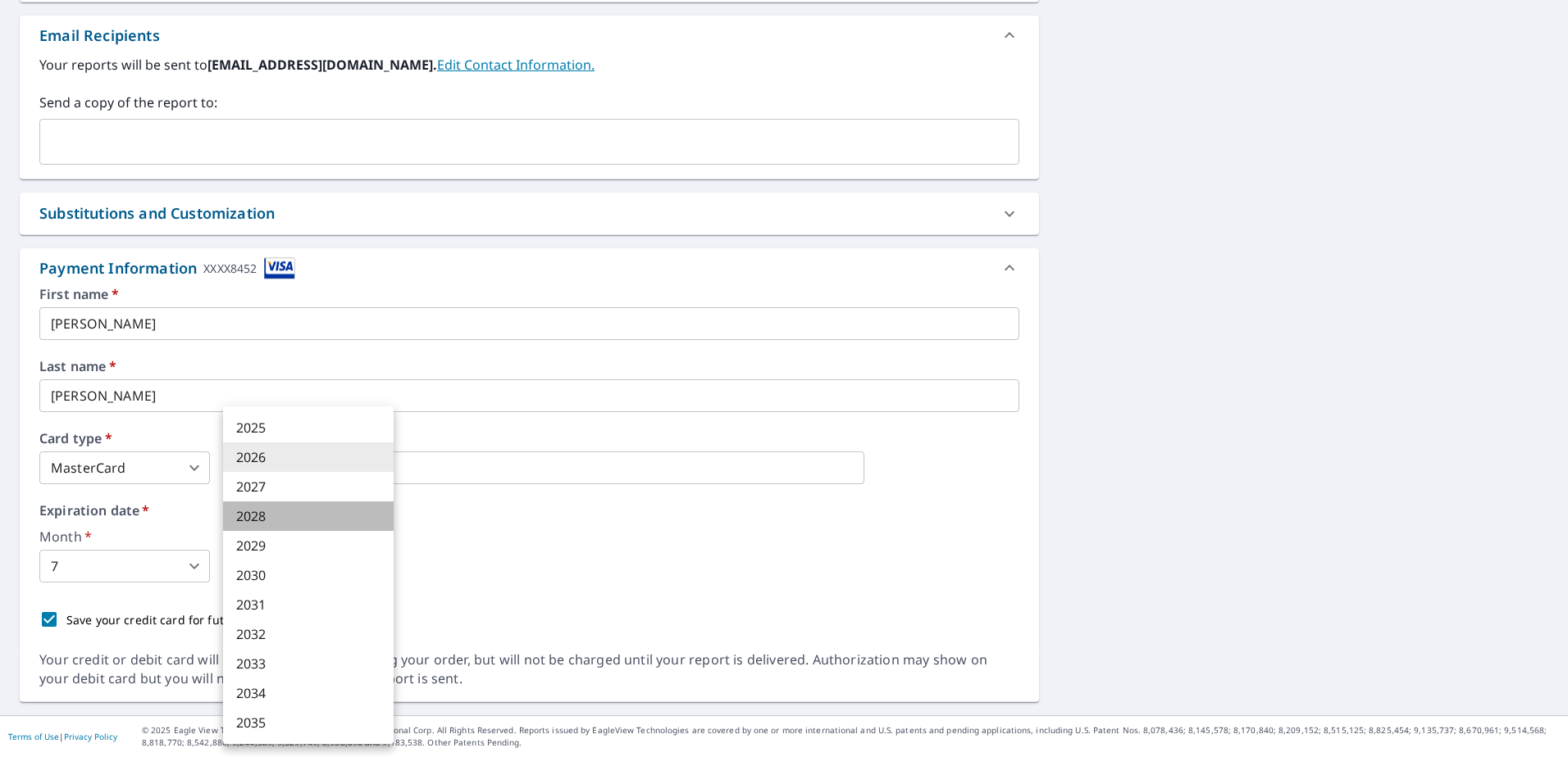
click at [289, 515] on li "2028" at bounding box center [308, 516] width 171 height 29
type input "2028"
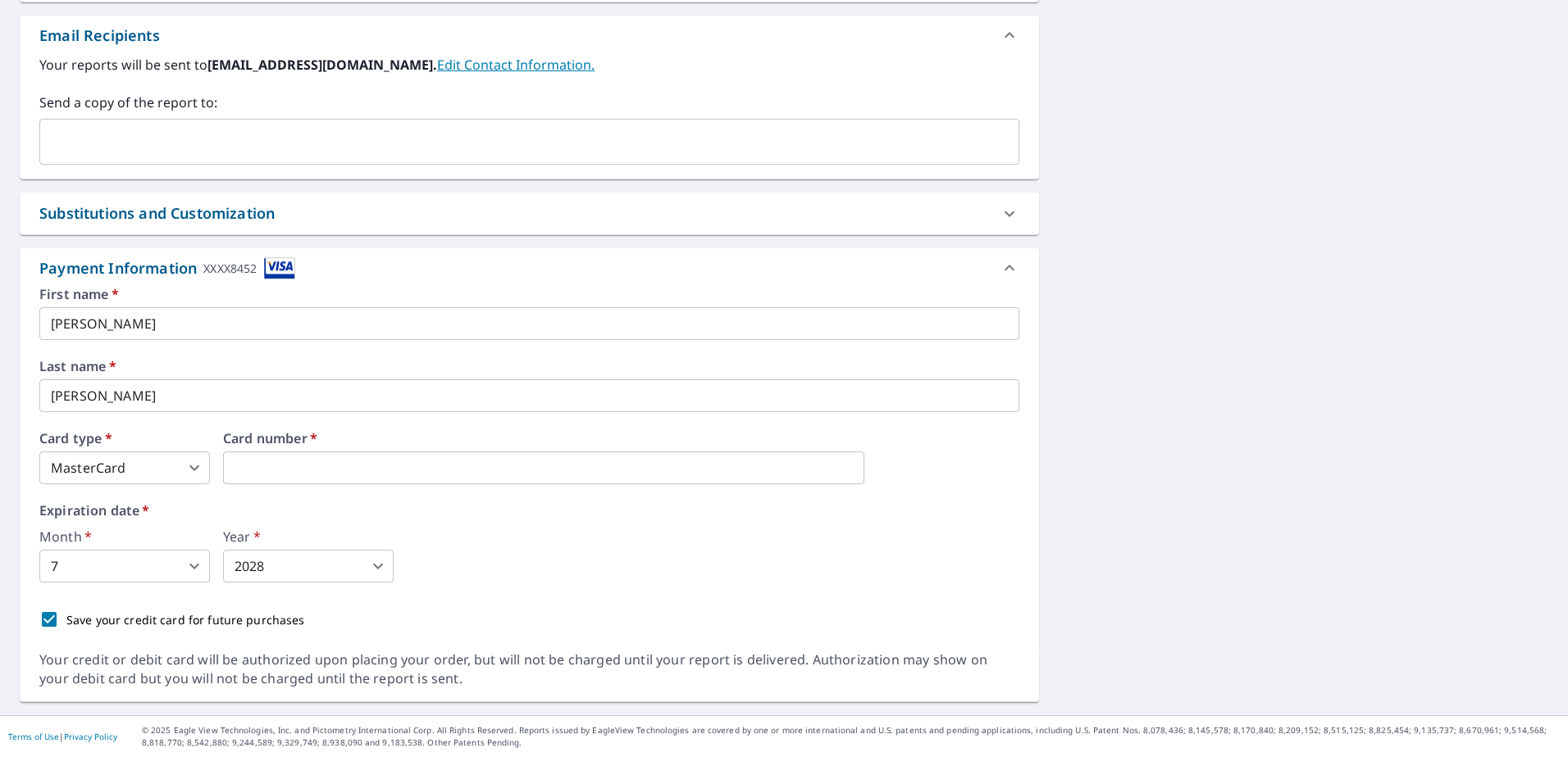
click at [600, 570] on div "Month   * 7 7 ​ Year   * 2028 2028 ​" at bounding box center [529, 556] width 980 height 52
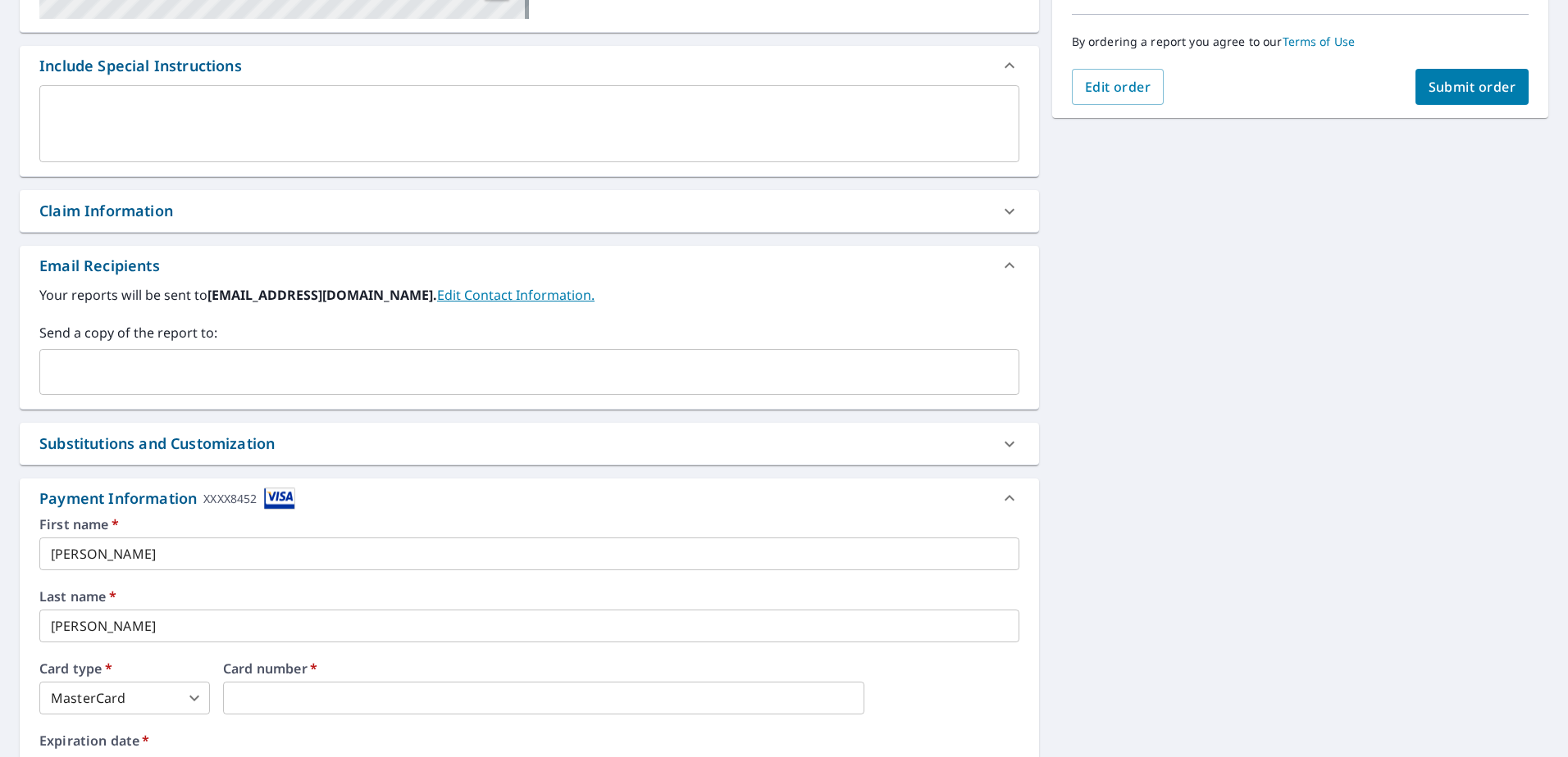
scroll to position [389, 0]
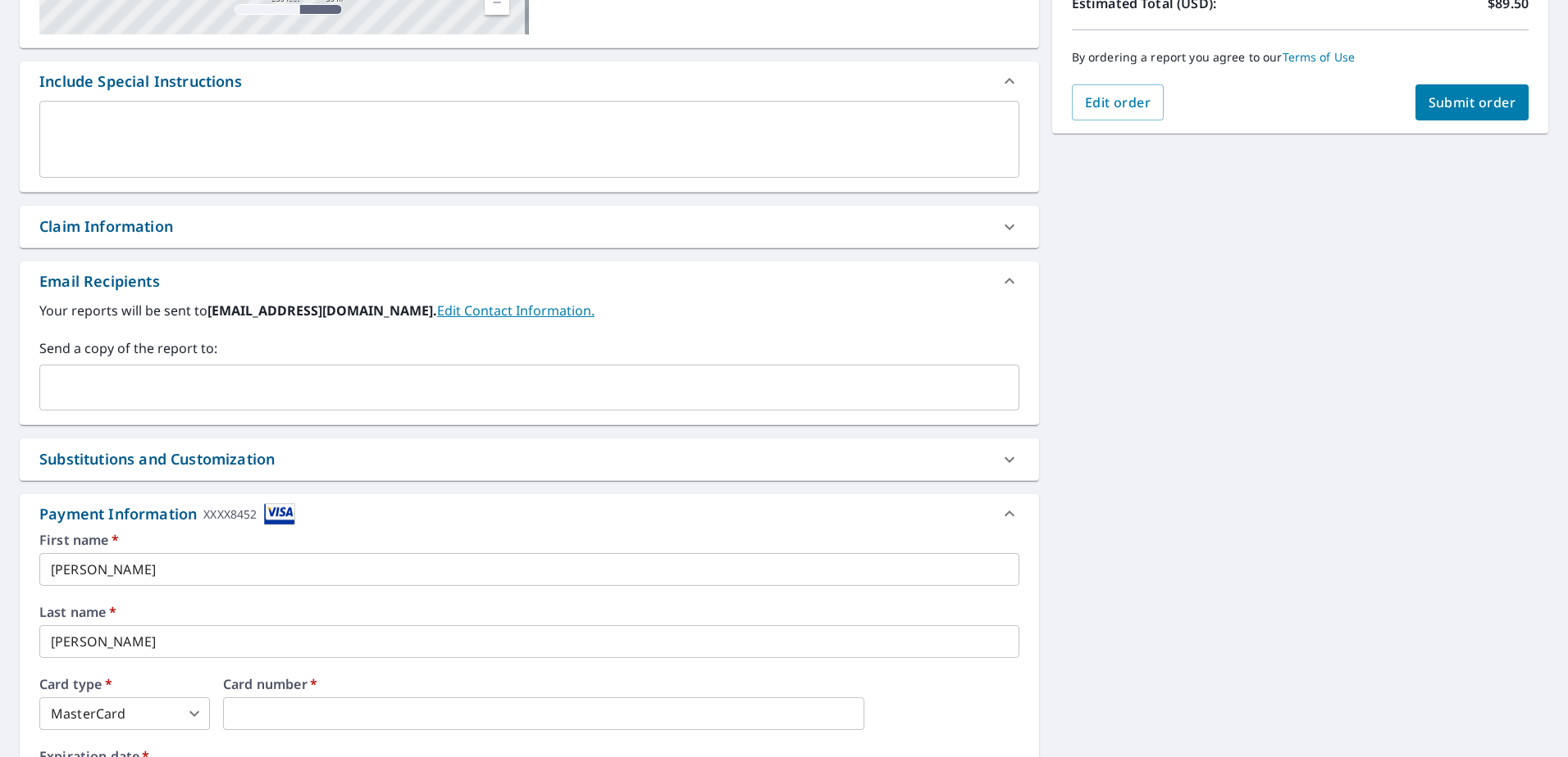
click at [1000, 505] on icon at bounding box center [1010, 514] width 19 height 19
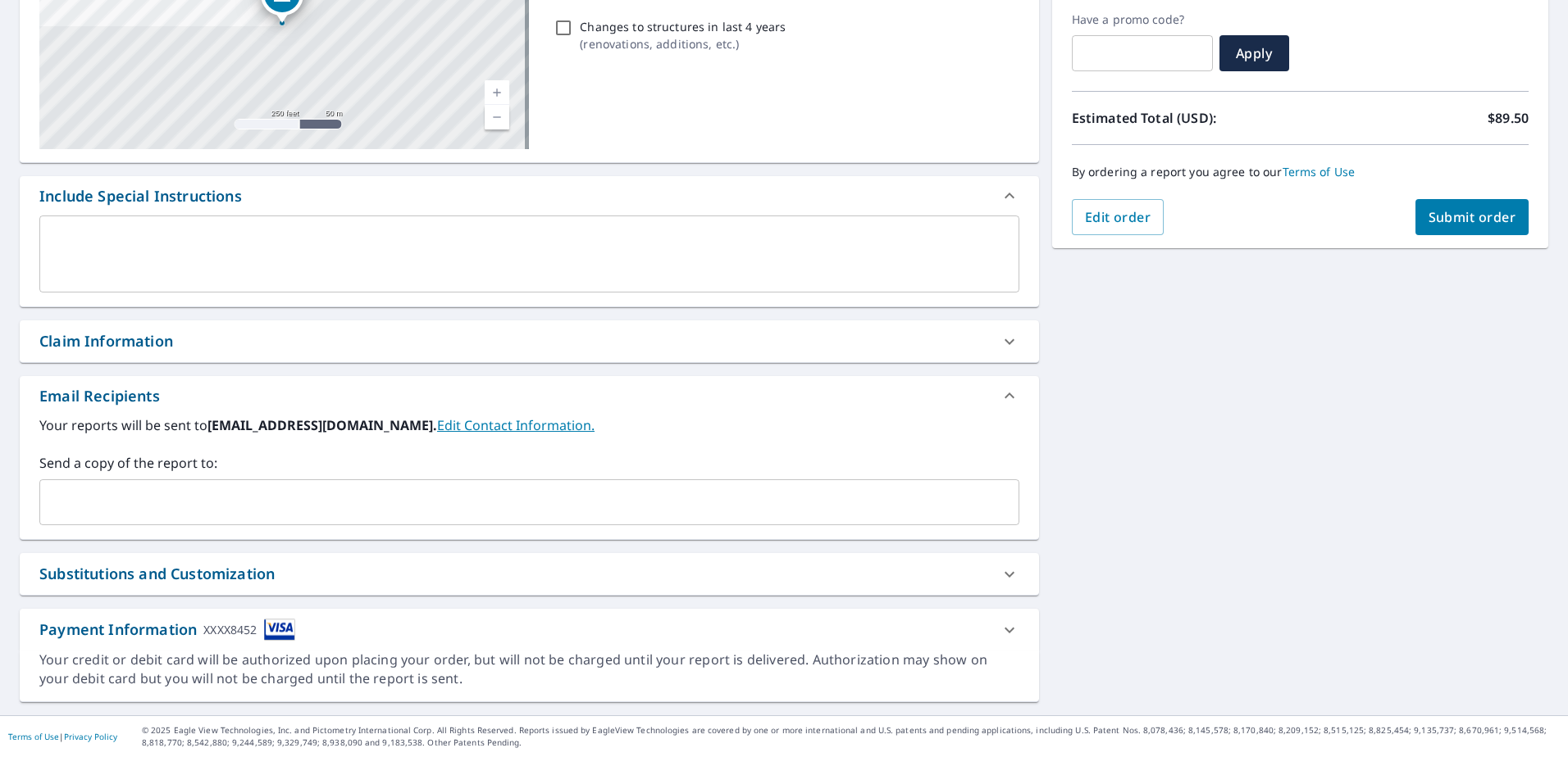
scroll to position [274, 0]
click at [1004, 627] on icon at bounding box center [1010, 631] width 19 height 19
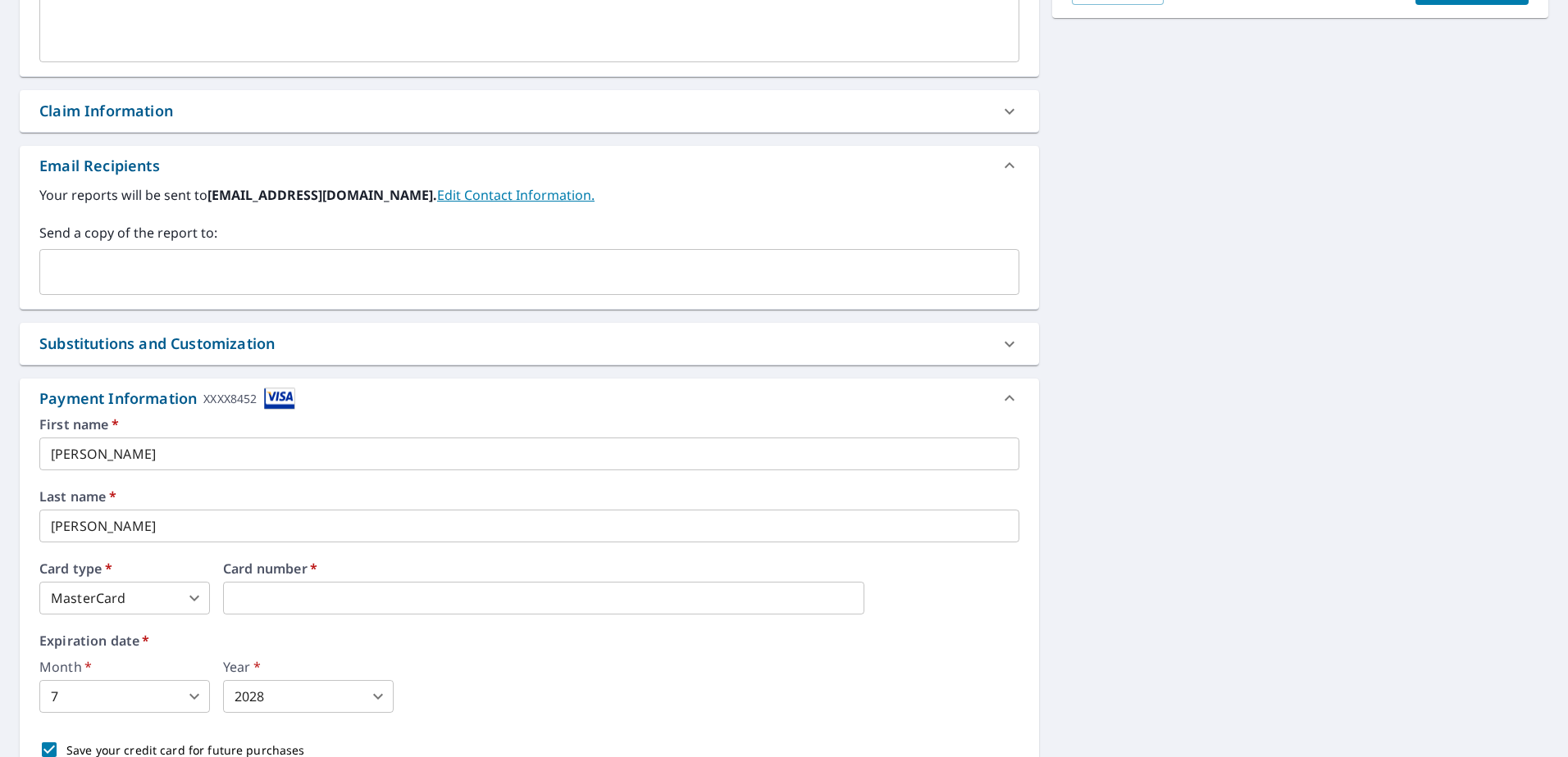
scroll to position [635, 0]
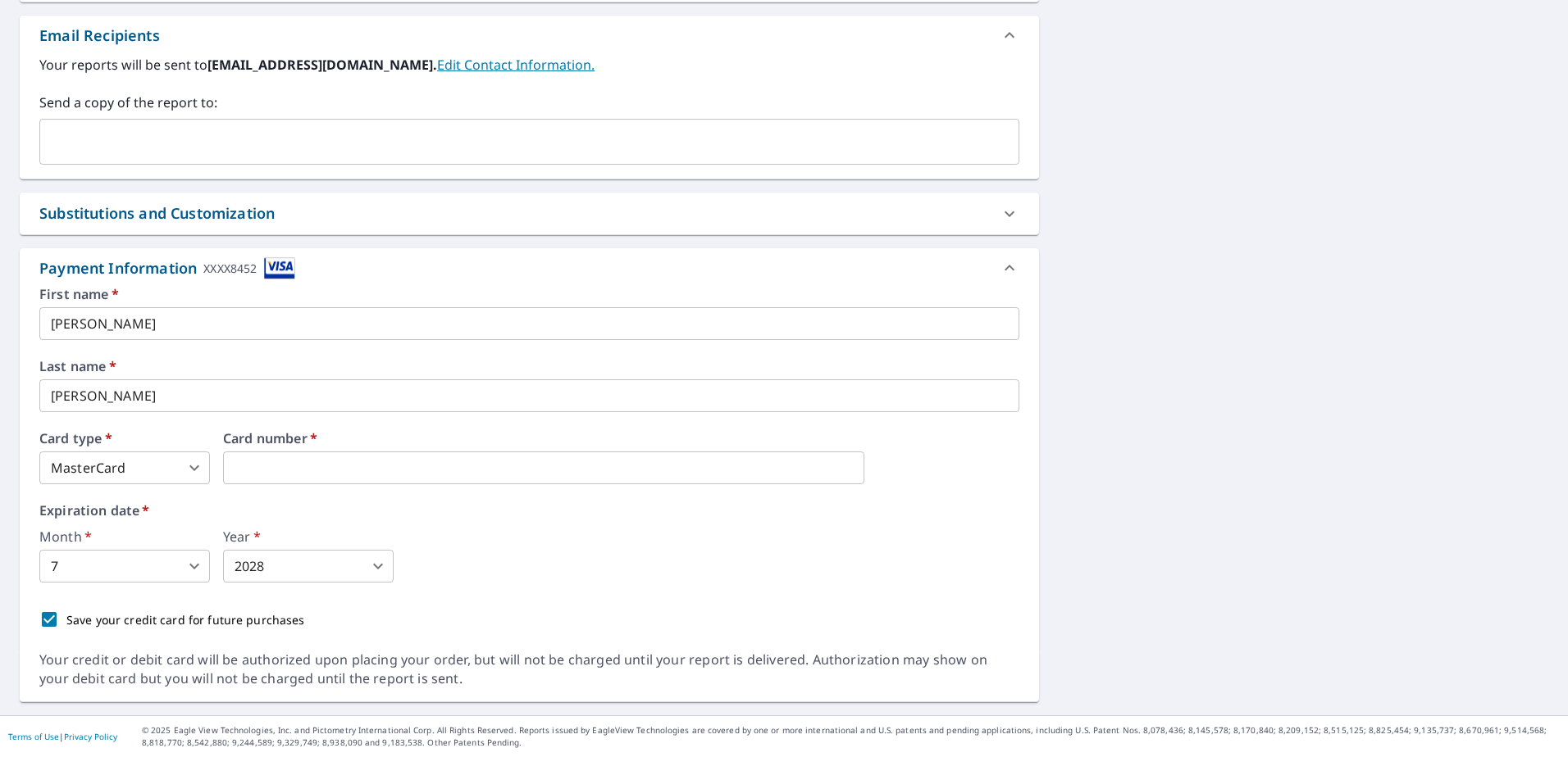
click at [1000, 266] on icon at bounding box center [1010, 268] width 19 height 19
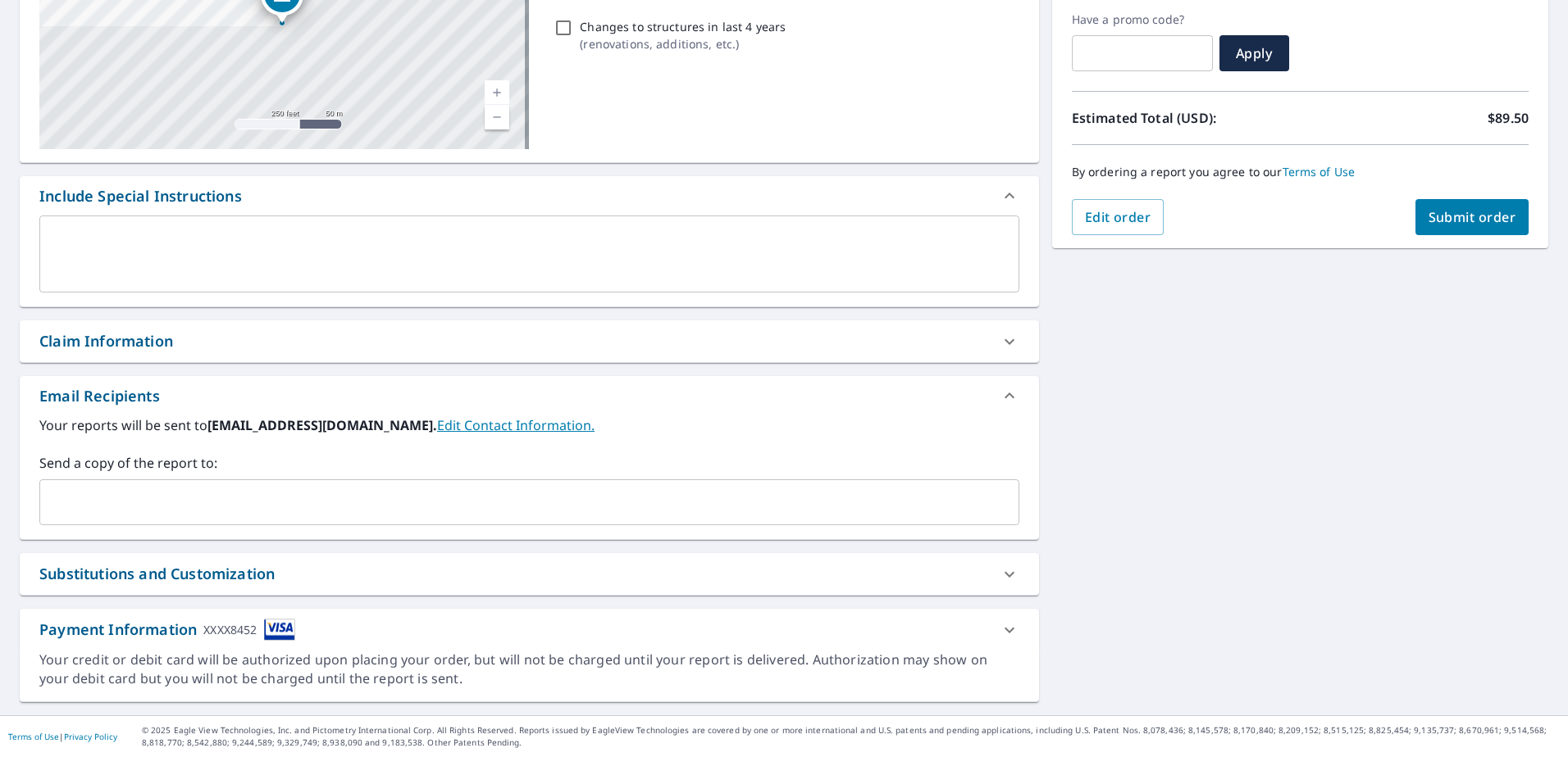
scroll to position [274, 0]
click at [1493, 207] on button "Submit order" at bounding box center [1472, 217] width 114 height 36
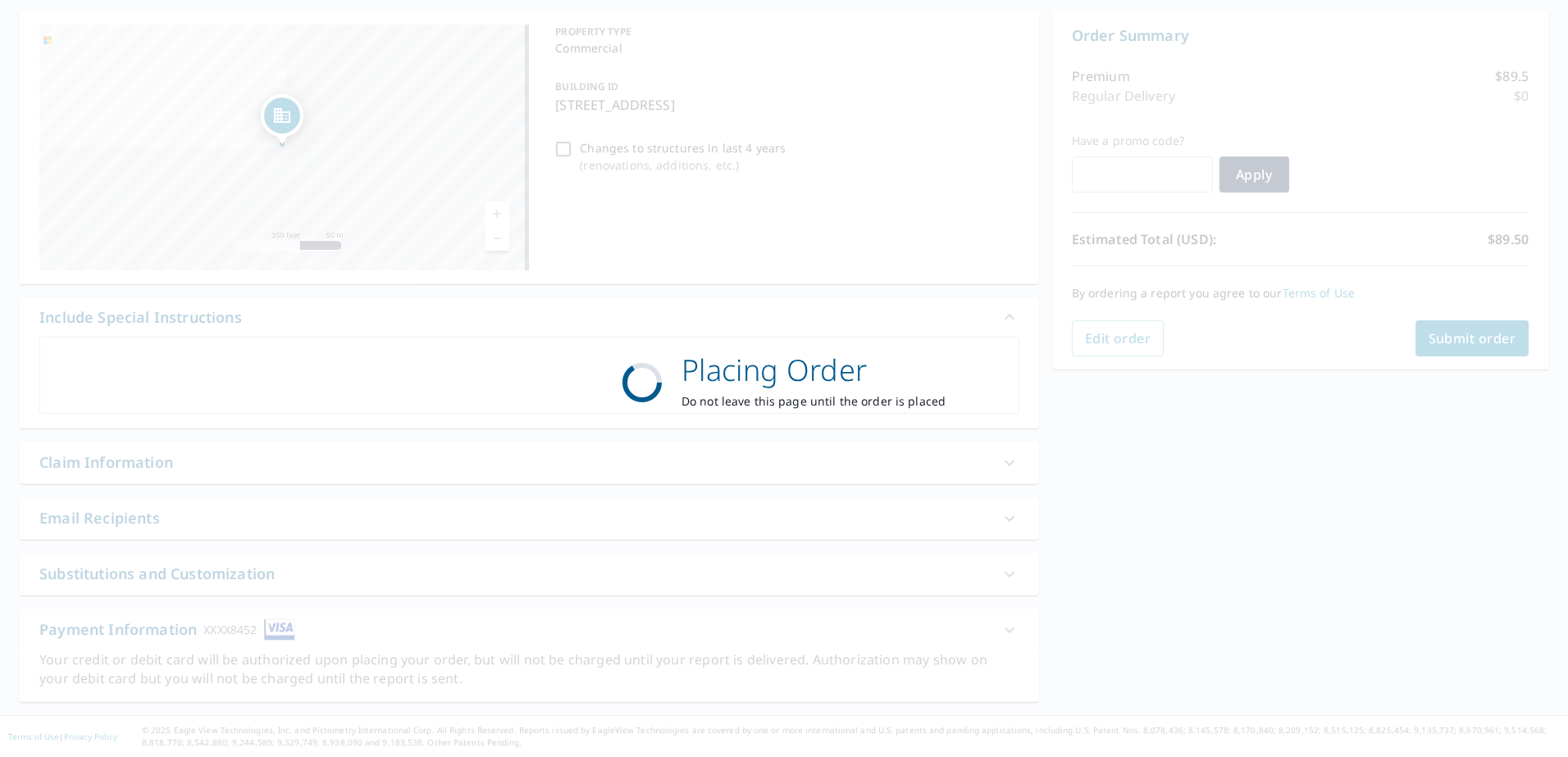
scroll to position [153, 0]
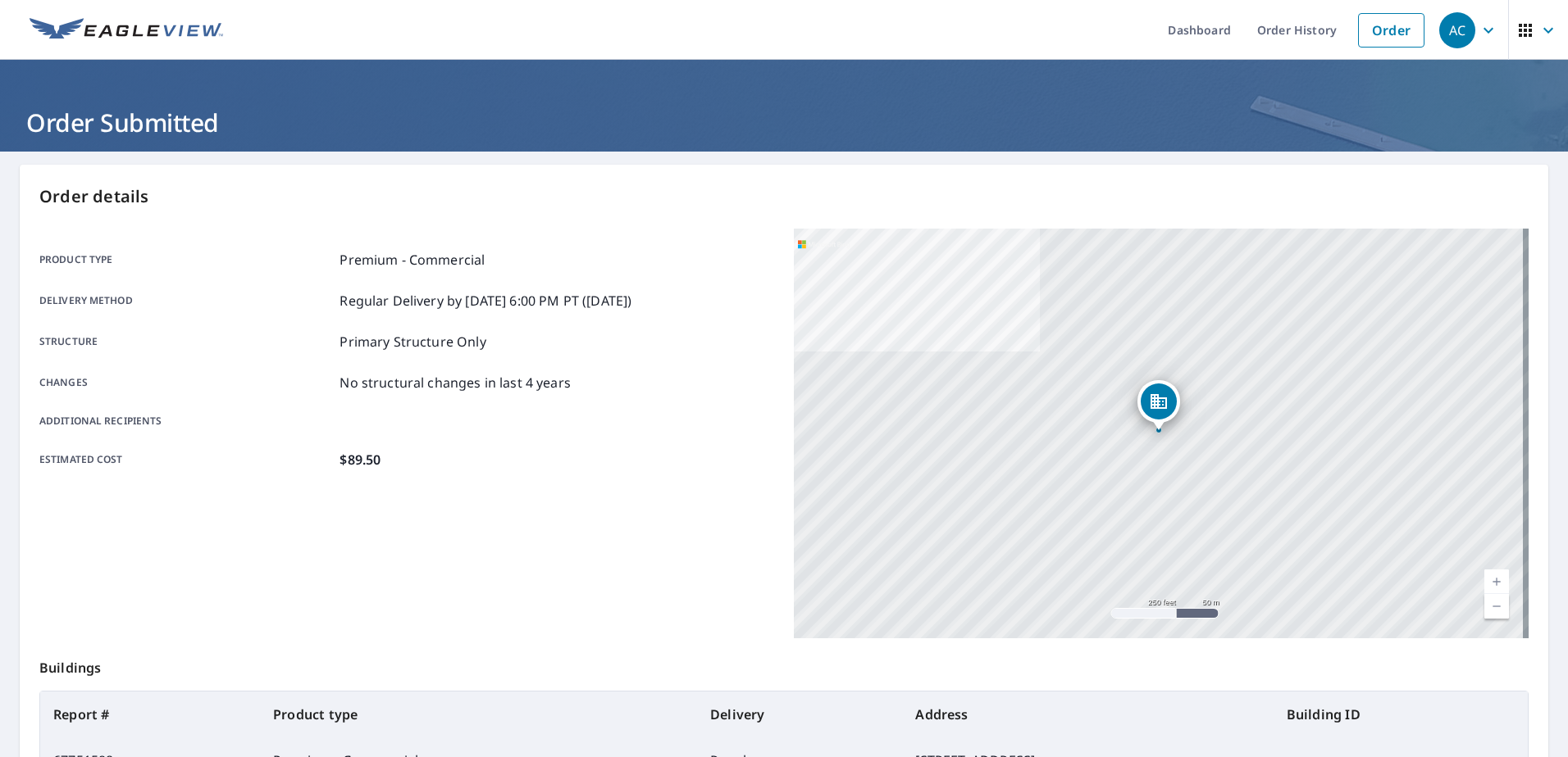
click at [1440, 35] on div "AC" at bounding box center [1457, 30] width 36 height 36
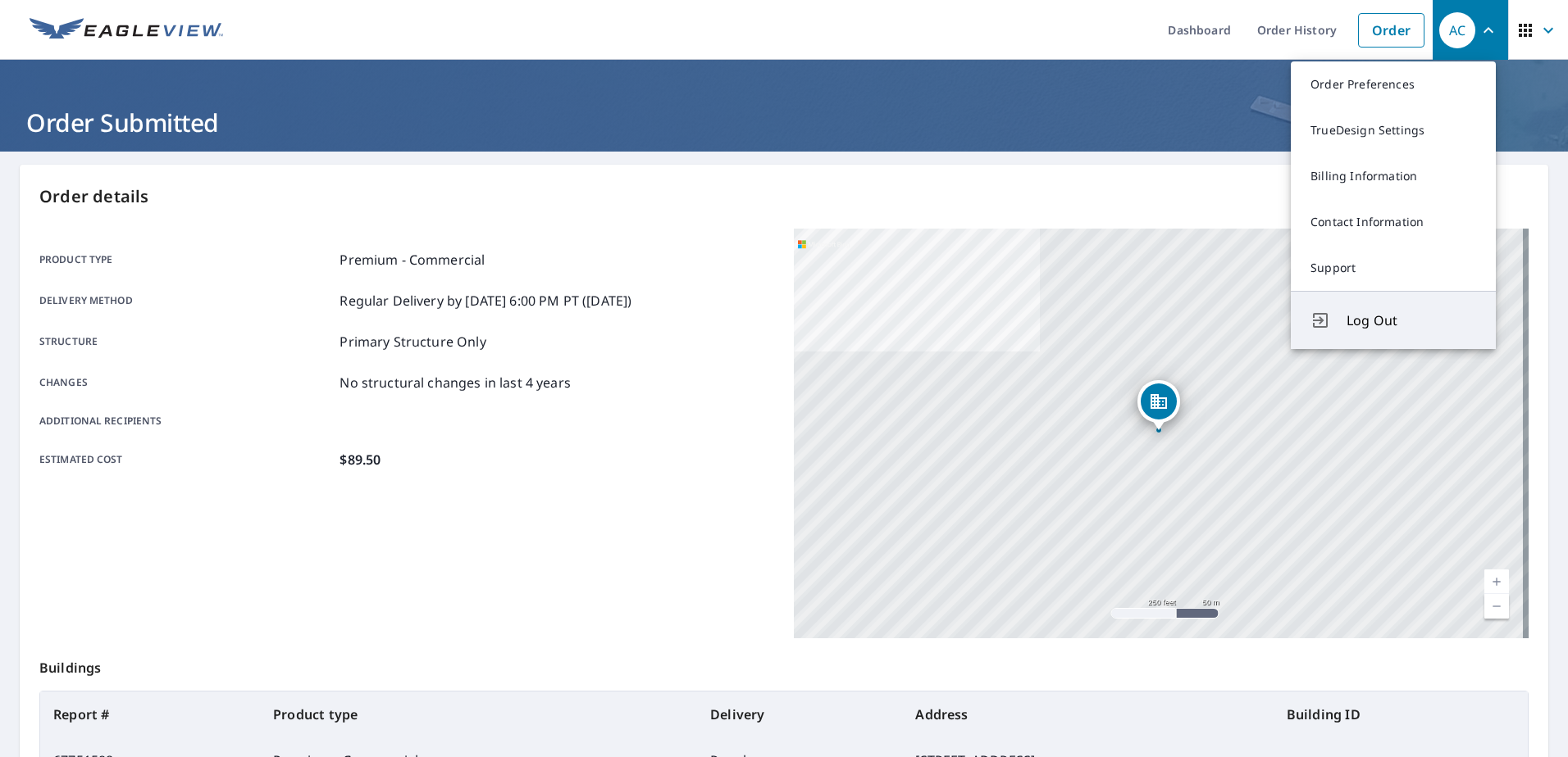
click at [1395, 321] on span "Log Out" at bounding box center [1411, 320] width 129 height 19
